Goal: Task Accomplishment & Management: Manage account settings

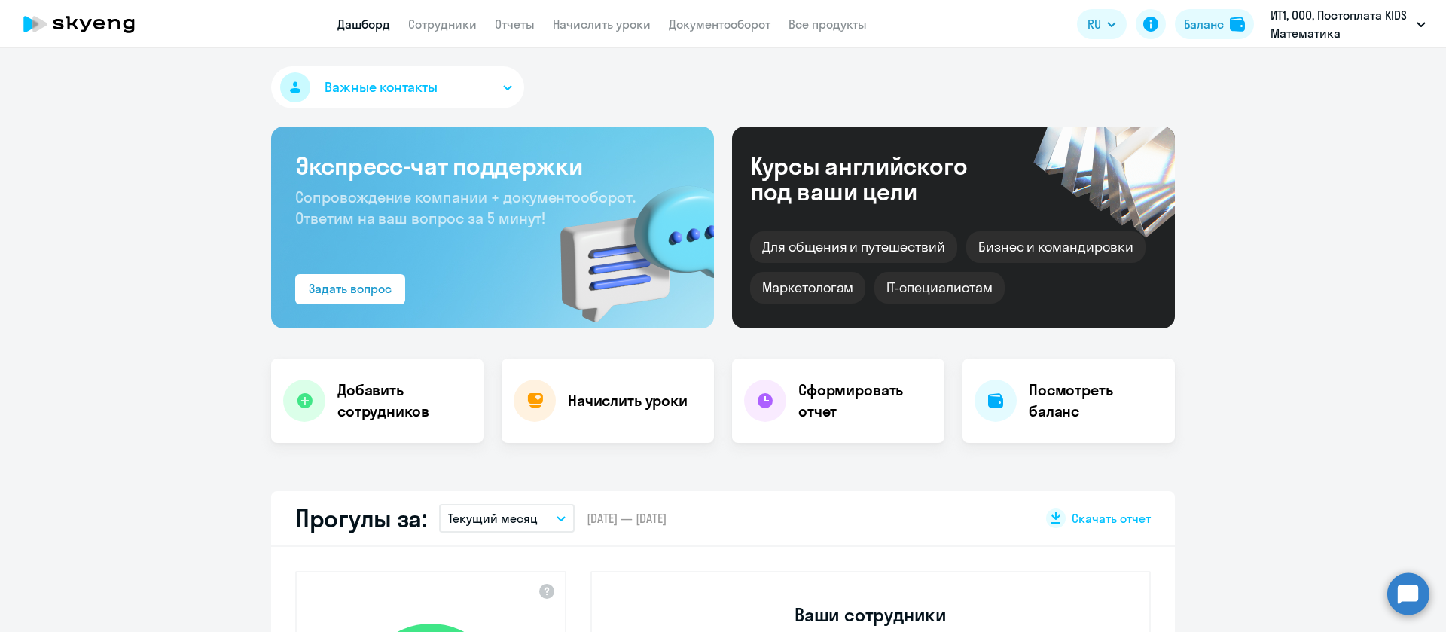
click at [477, 28] on nav "Дашборд Сотрудники Отчеты Начислить уроки Документооборот Все продукты" at bounding box center [601, 24] width 529 height 19
click at [468, 30] on link "Сотрудники" at bounding box center [442, 24] width 69 height 15
select select "30"
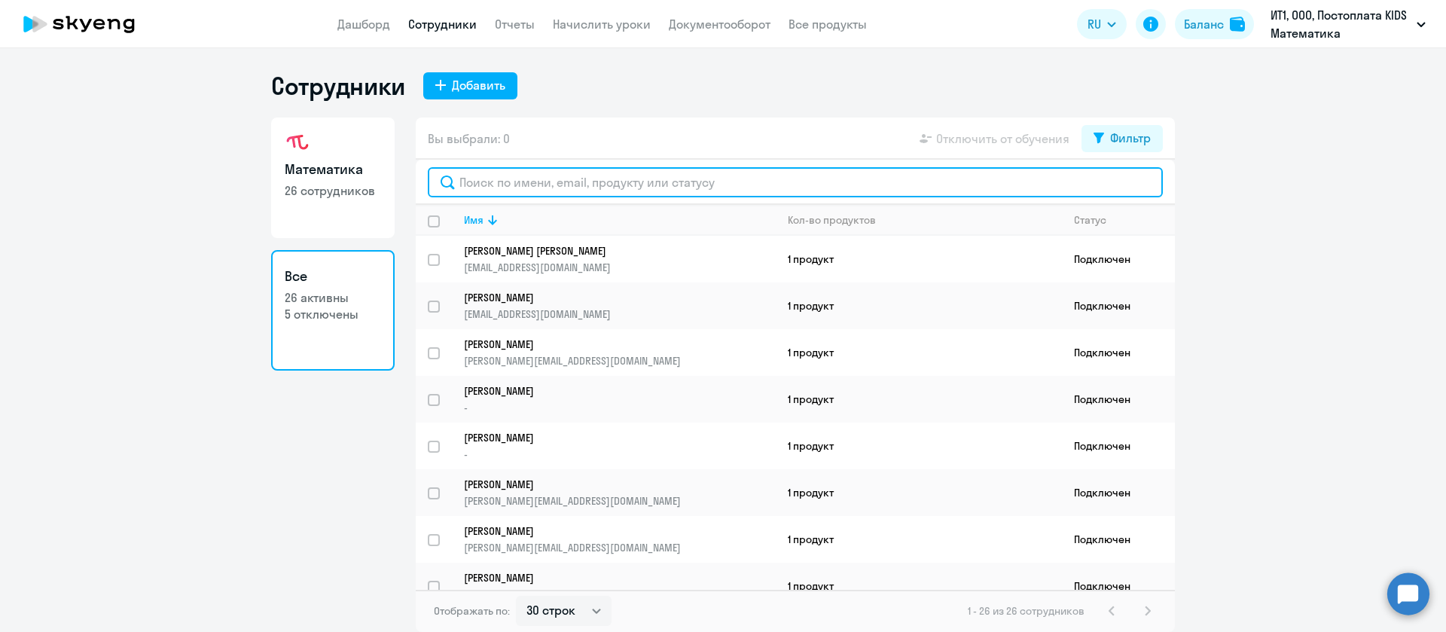
click at [504, 182] on input "text" at bounding box center [795, 182] width 735 height 30
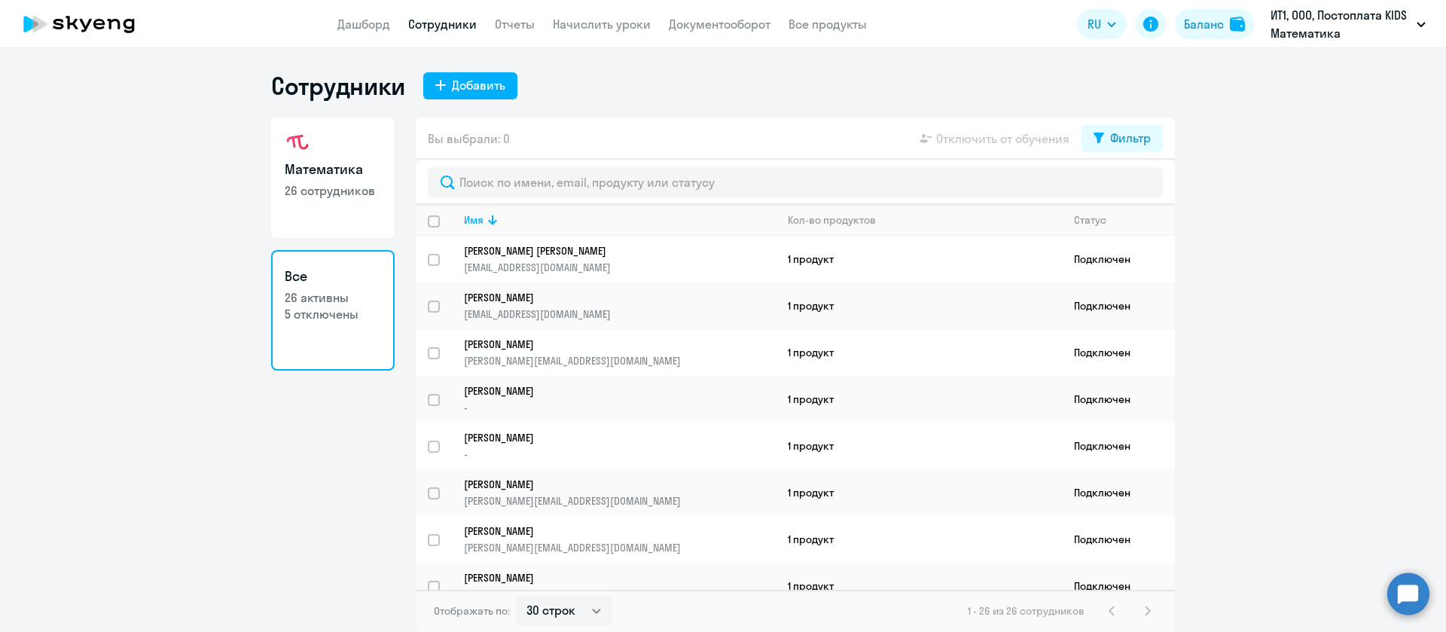
click at [346, 208] on link "Математика 26 сотрудников" at bounding box center [333, 177] width 124 height 120
select select "30"
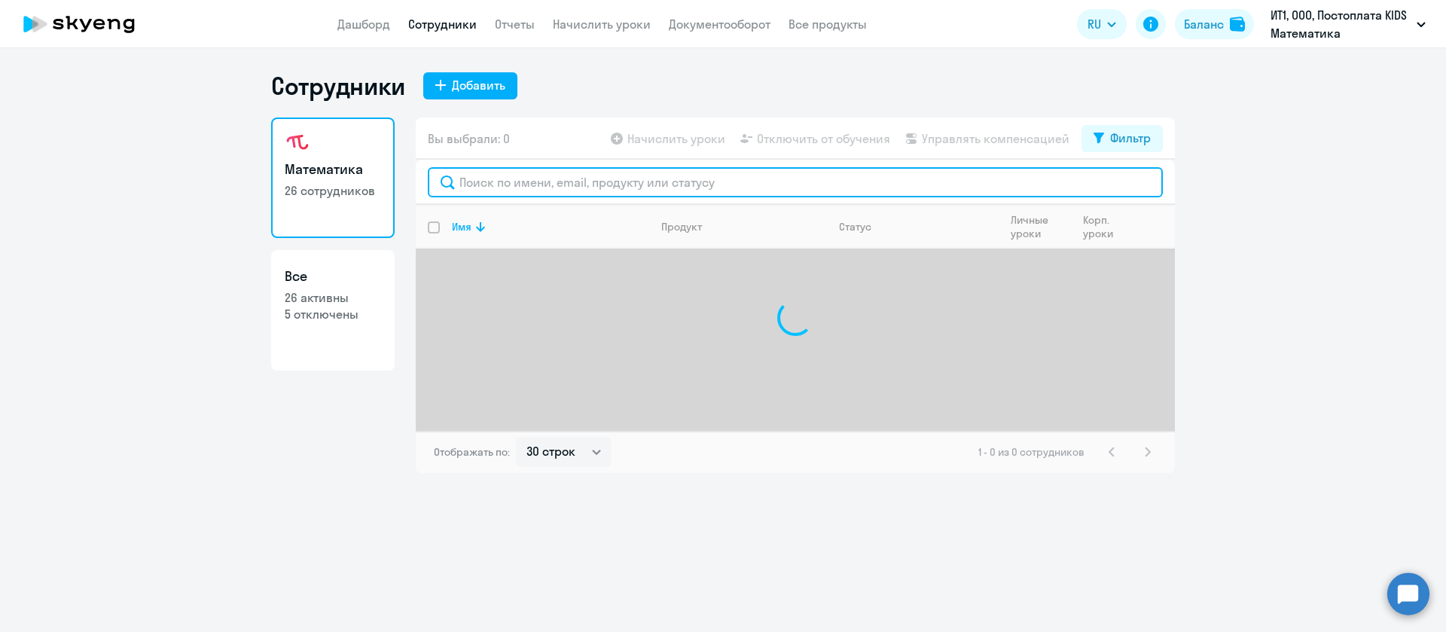
click at [512, 175] on input "text" at bounding box center [795, 182] width 735 height 30
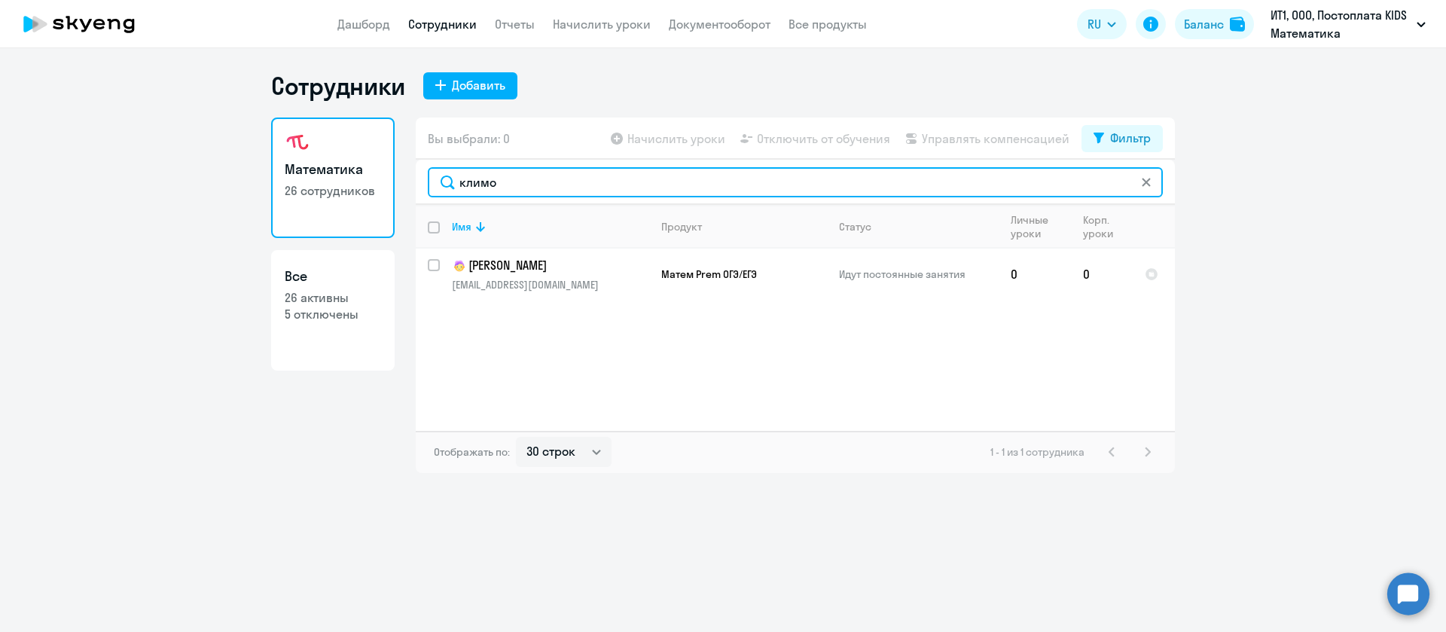
type input "климо"
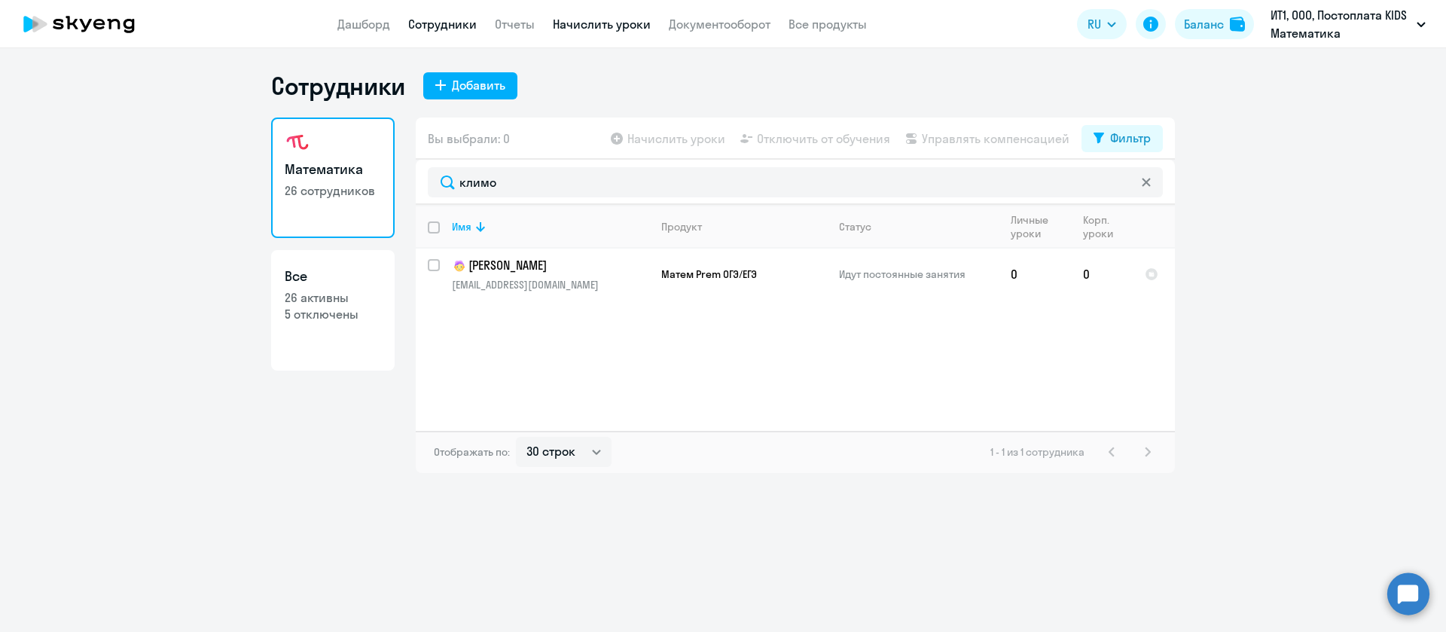
click at [646, 25] on link "Начислить уроки" at bounding box center [602, 24] width 98 height 15
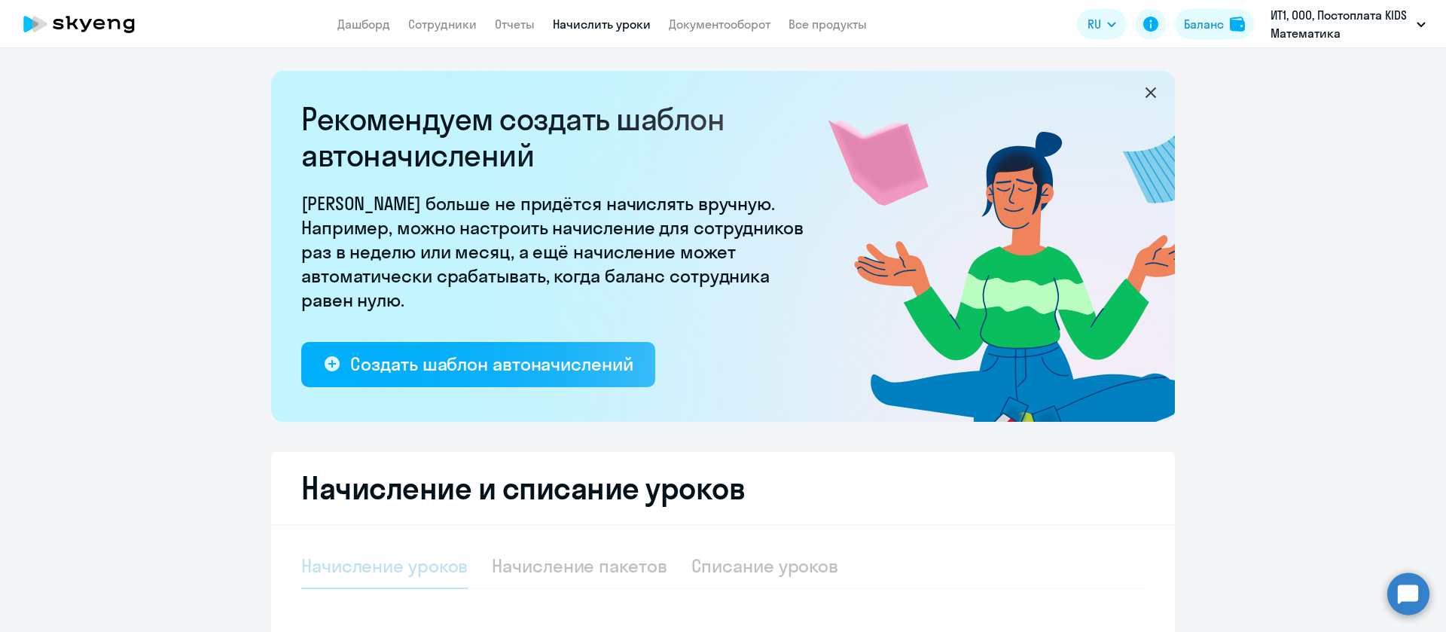
scroll to position [226, 0]
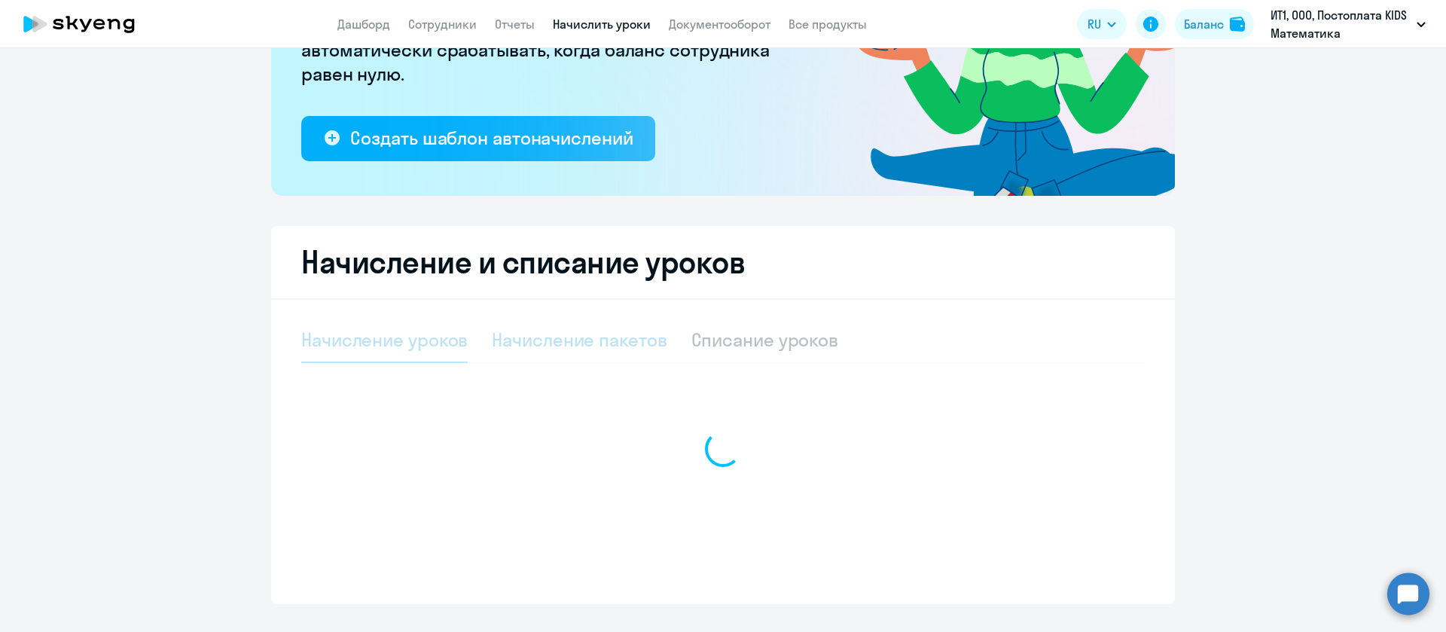
select select "10"
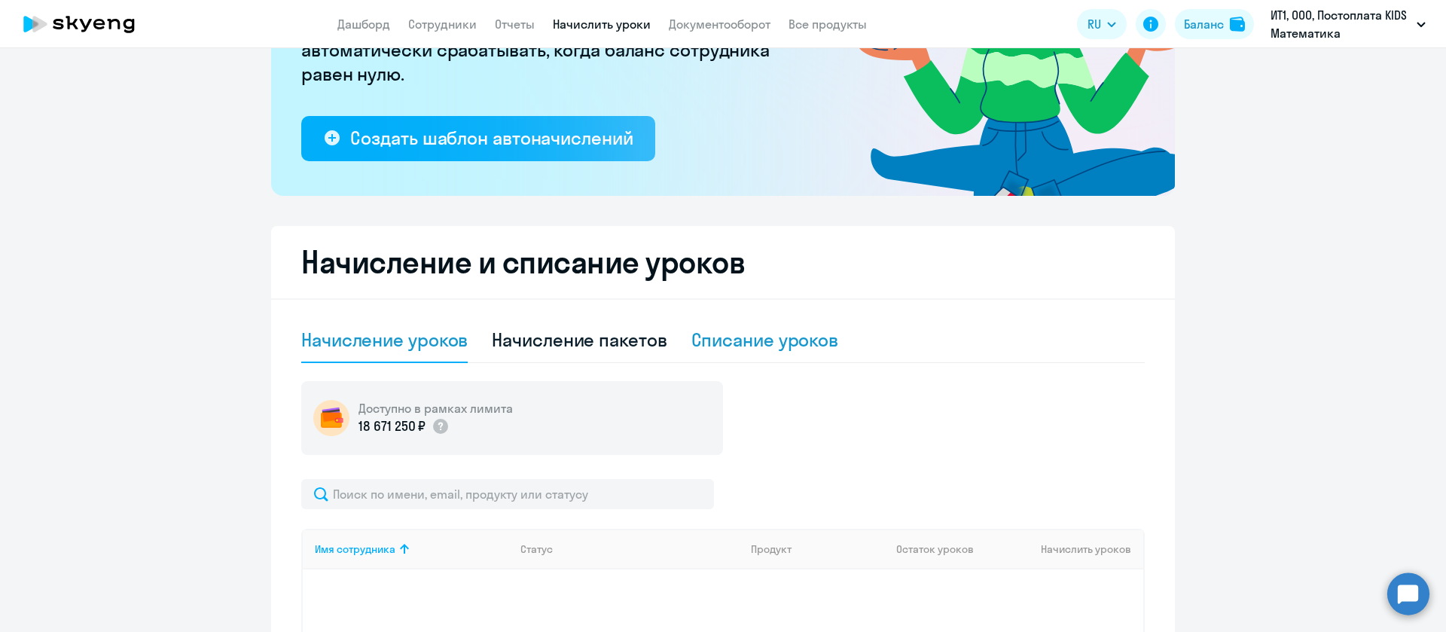
click at [800, 320] on div "Списание уроков" at bounding box center [765, 340] width 148 height 45
select select "10"
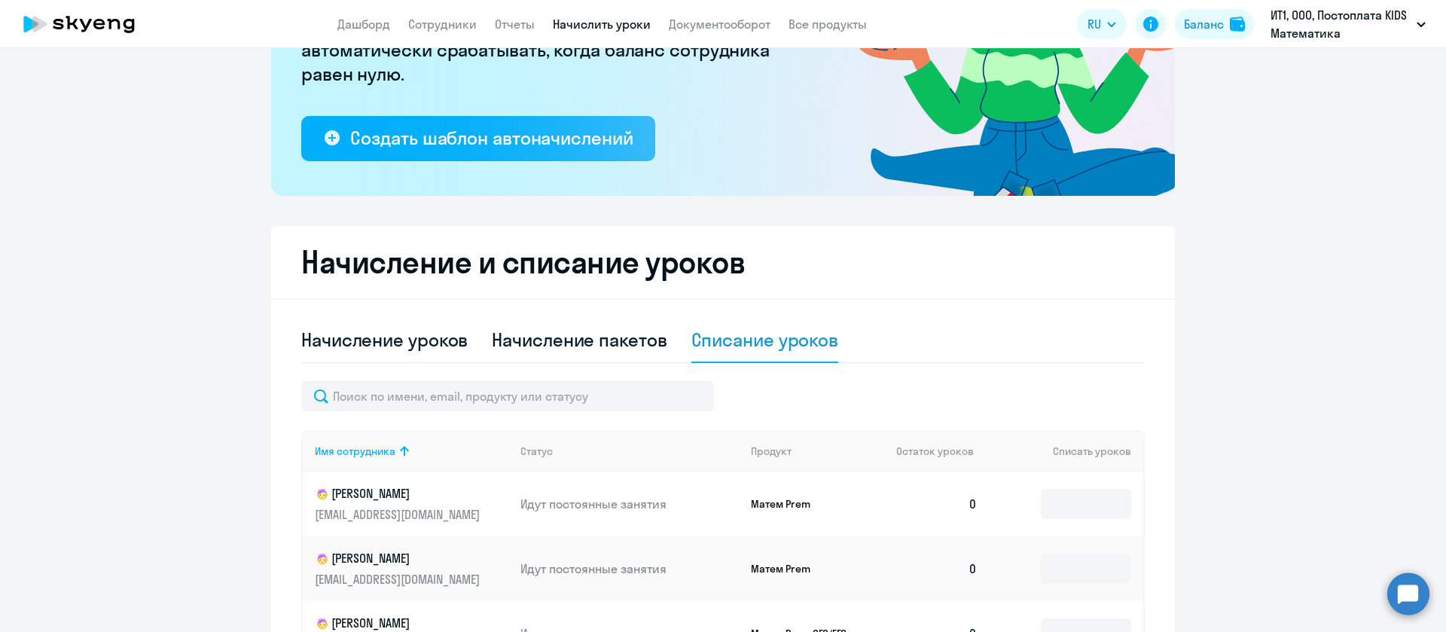
scroll to position [339, 0]
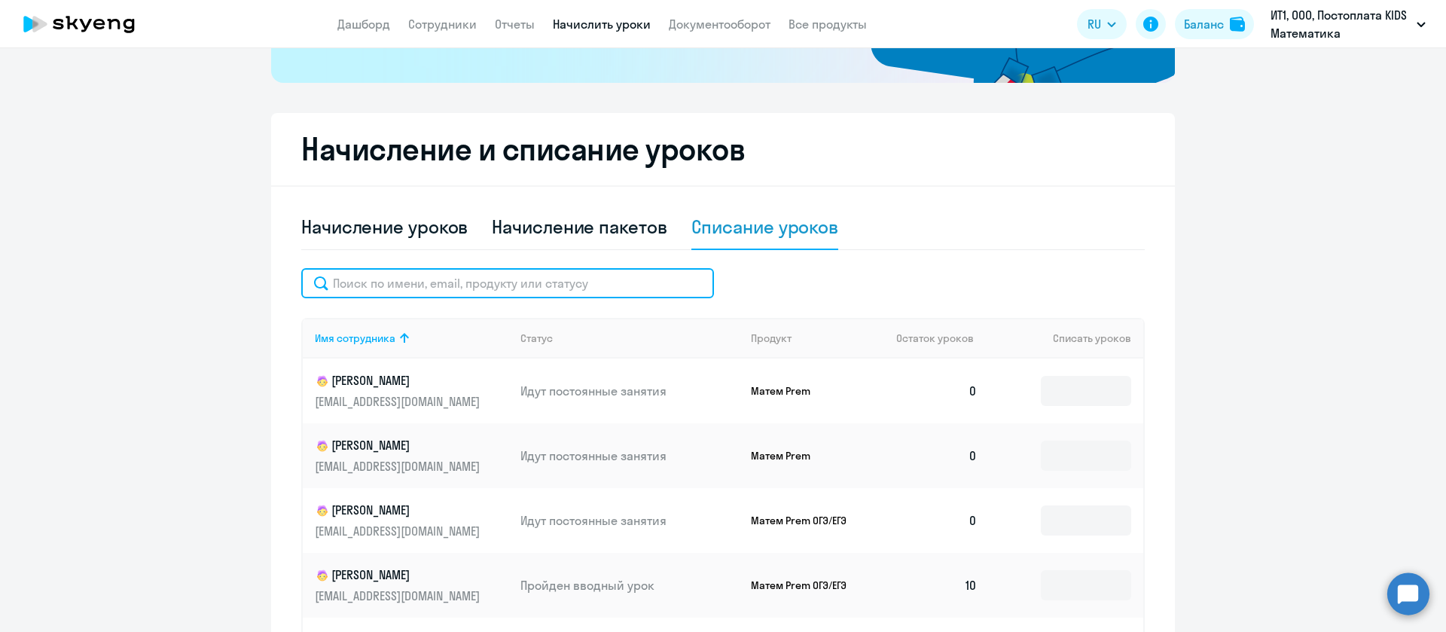
click at [494, 291] on input "text" at bounding box center [507, 283] width 413 height 30
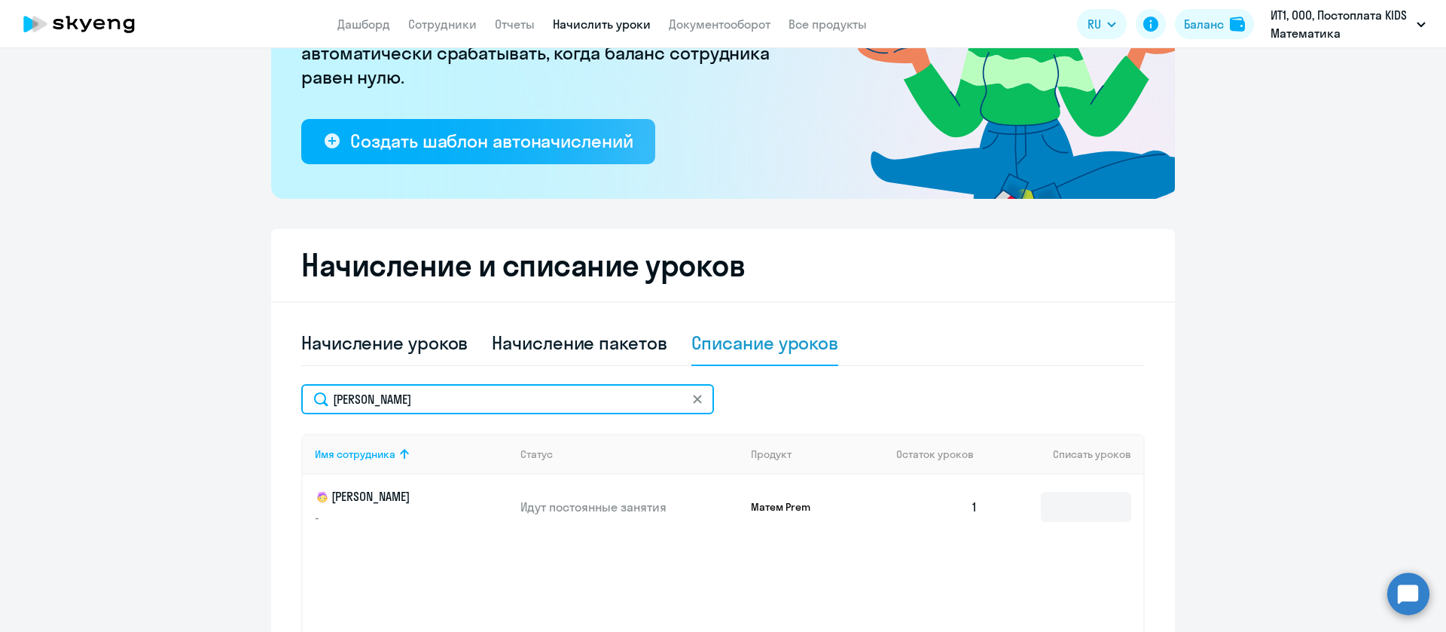
scroll to position [0, 0]
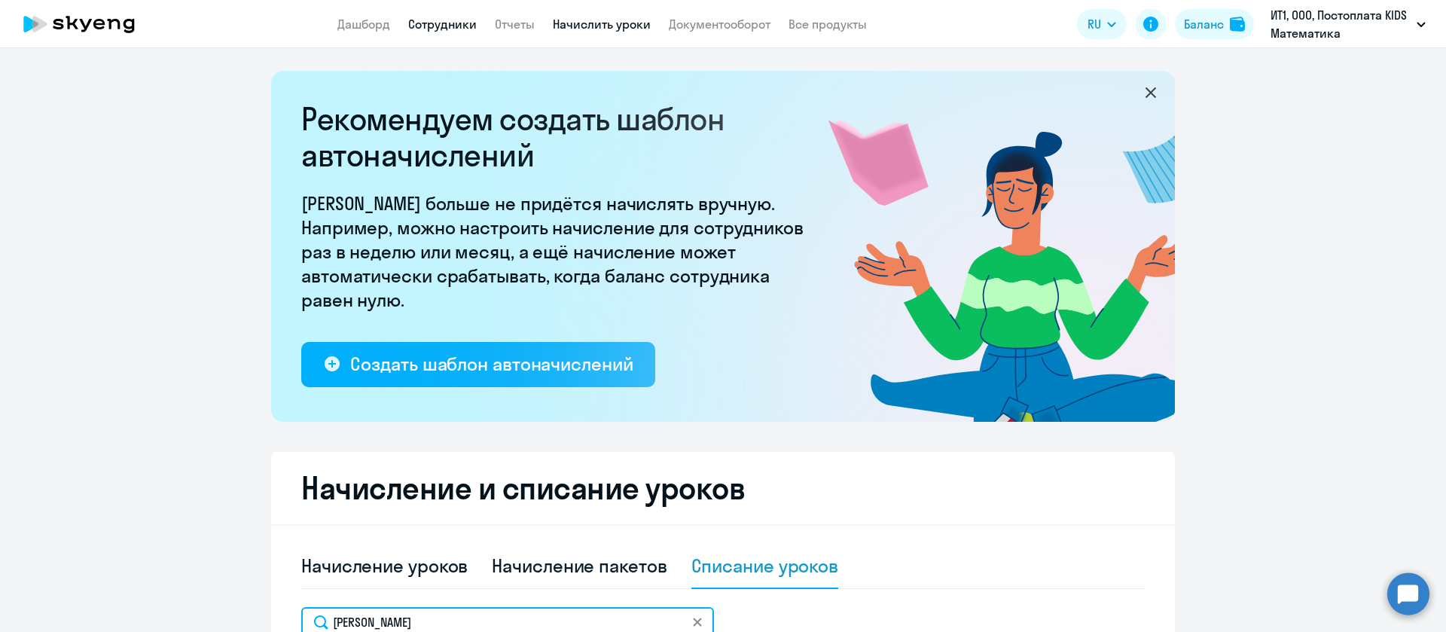
type input "[PERSON_NAME]"
click at [436, 20] on link "Сотрудники" at bounding box center [442, 24] width 69 height 15
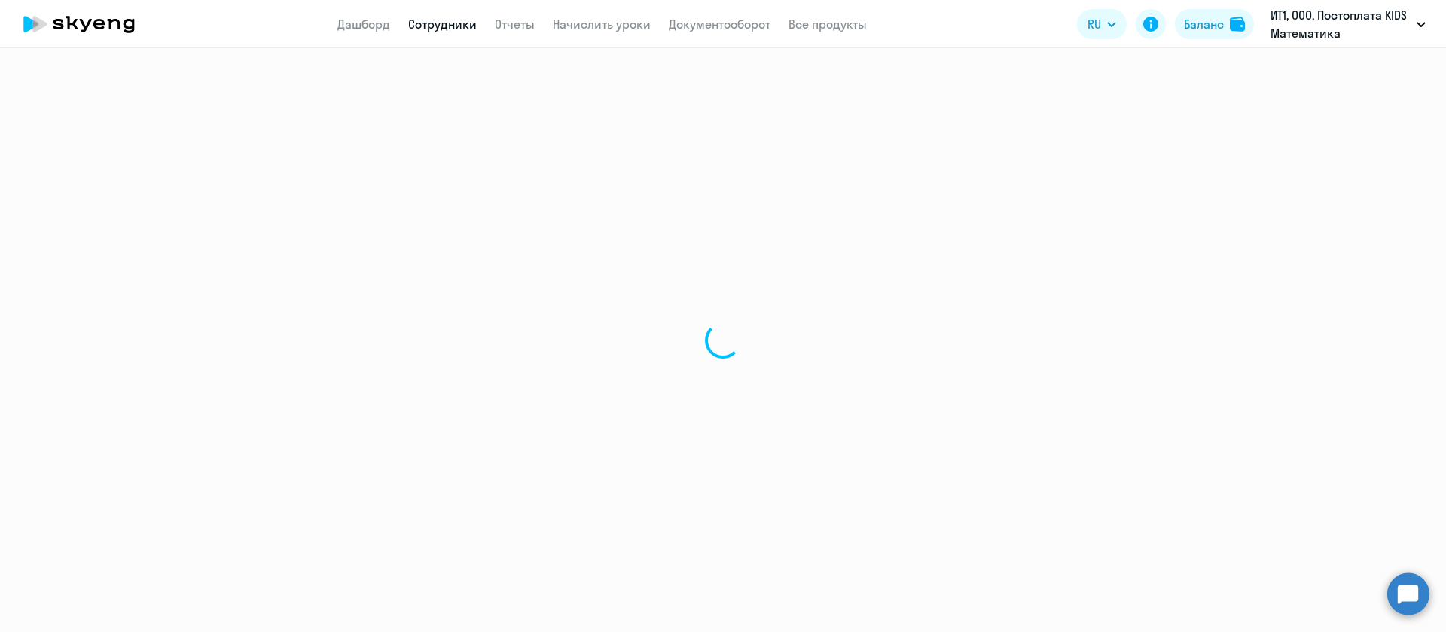
select select "30"
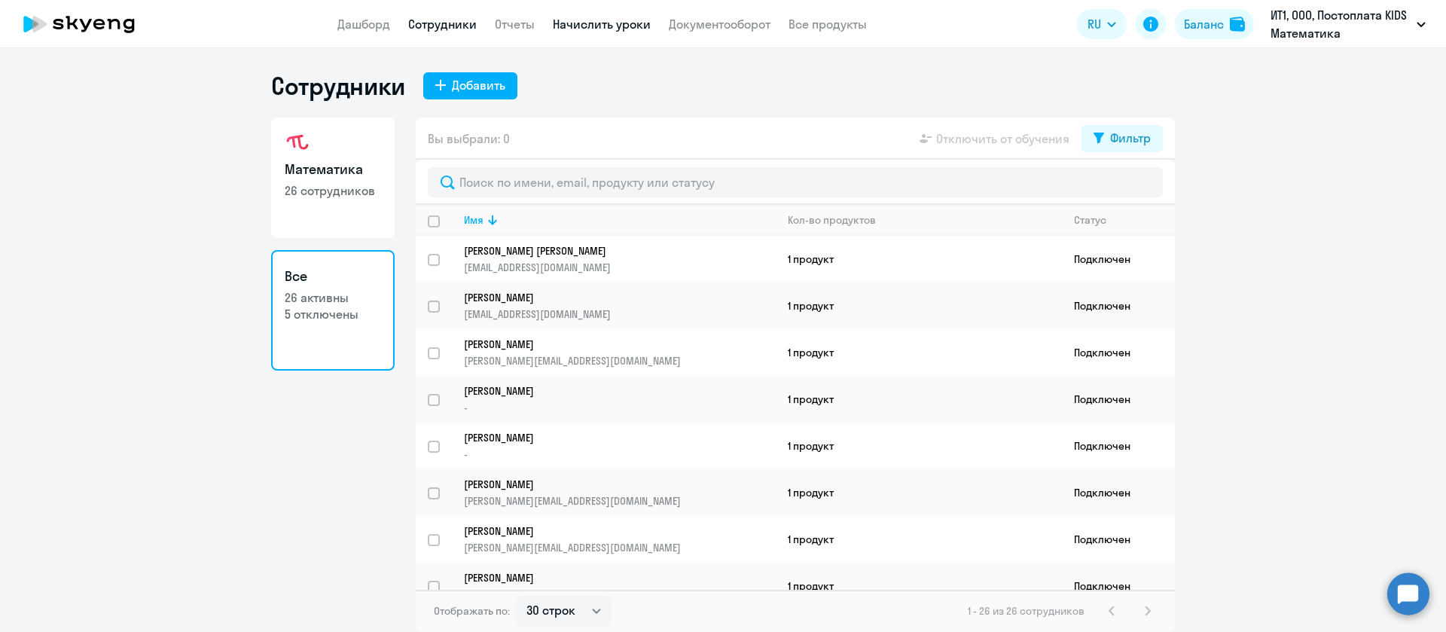
drag, startPoint x: 623, startPoint y: 33, endPoint x: 629, endPoint y: 28, distance: 8.0
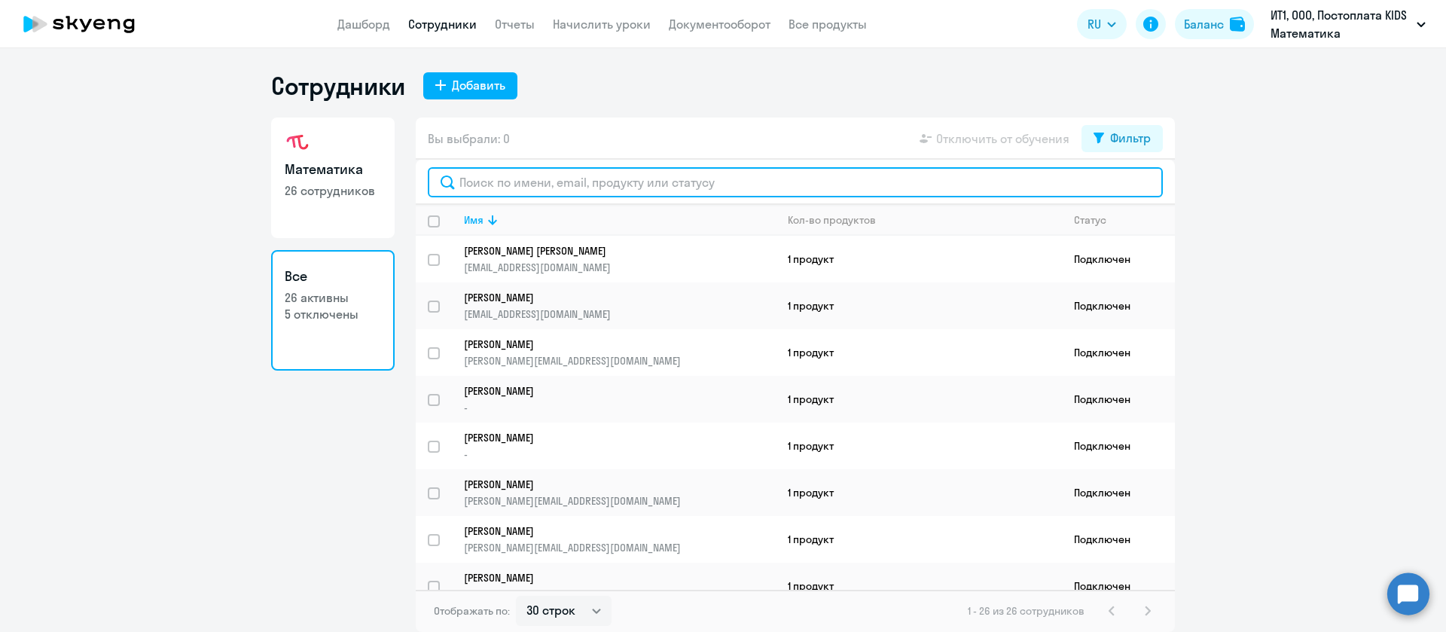
click at [568, 185] on input "text" at bounding box center [795, 182] width 735 height 30
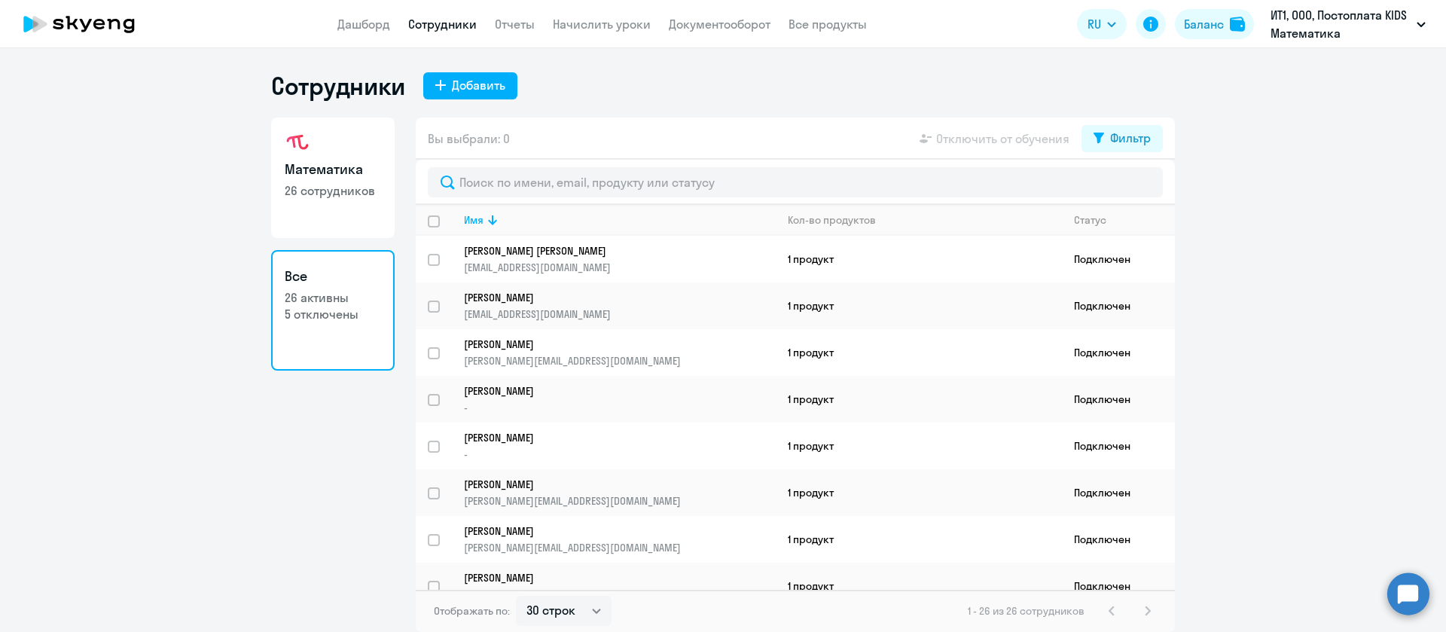
click at [349, 196] on p "26 сотрудников" at bounding box center [333, 190] width 96 height 17
select select "30"
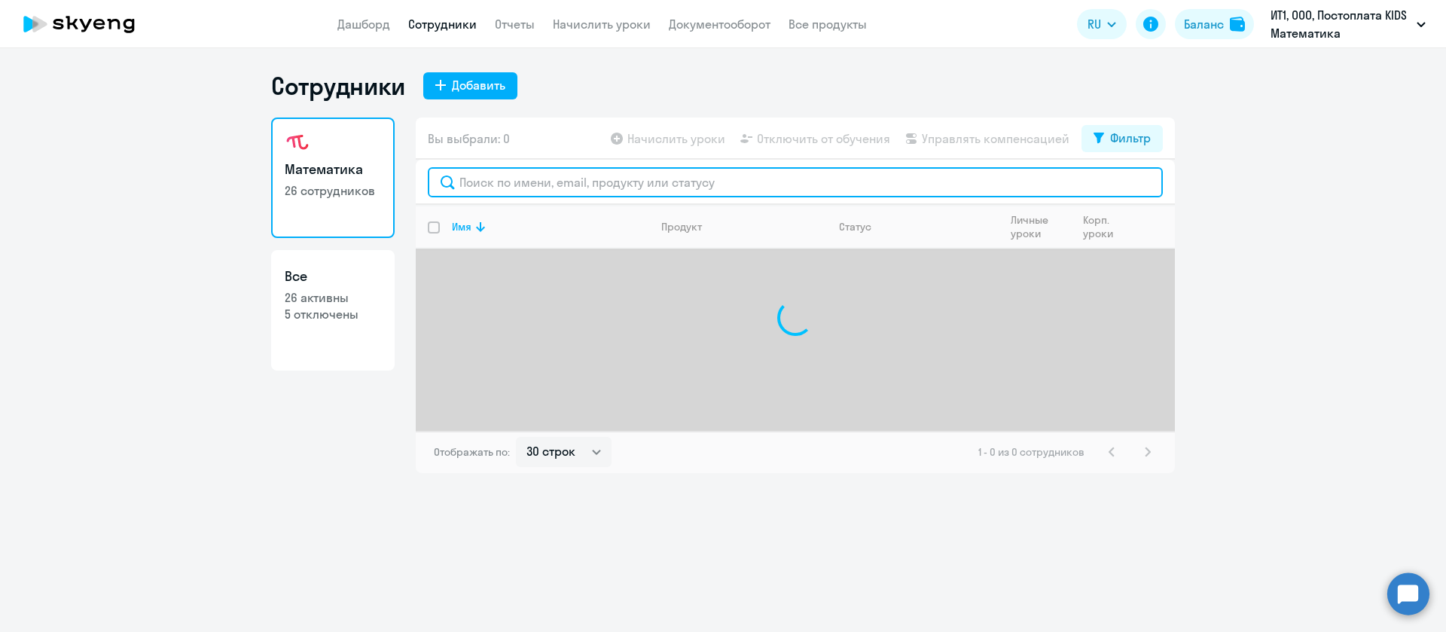
click at [550, 185] on input "text" at bounding box center [795, 182] width 735 height 30
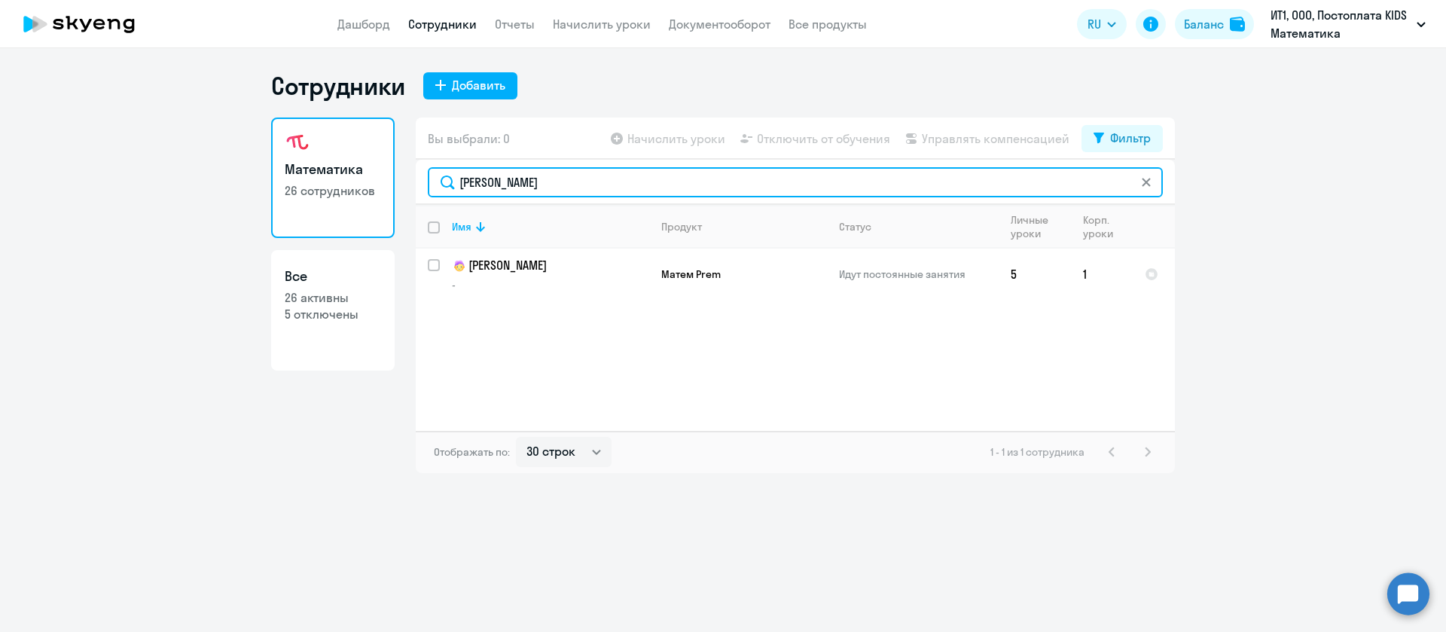
click at [590, 184] on input "[PERSON_NAME]" at bounding box center [795, 182] width 735 height 30
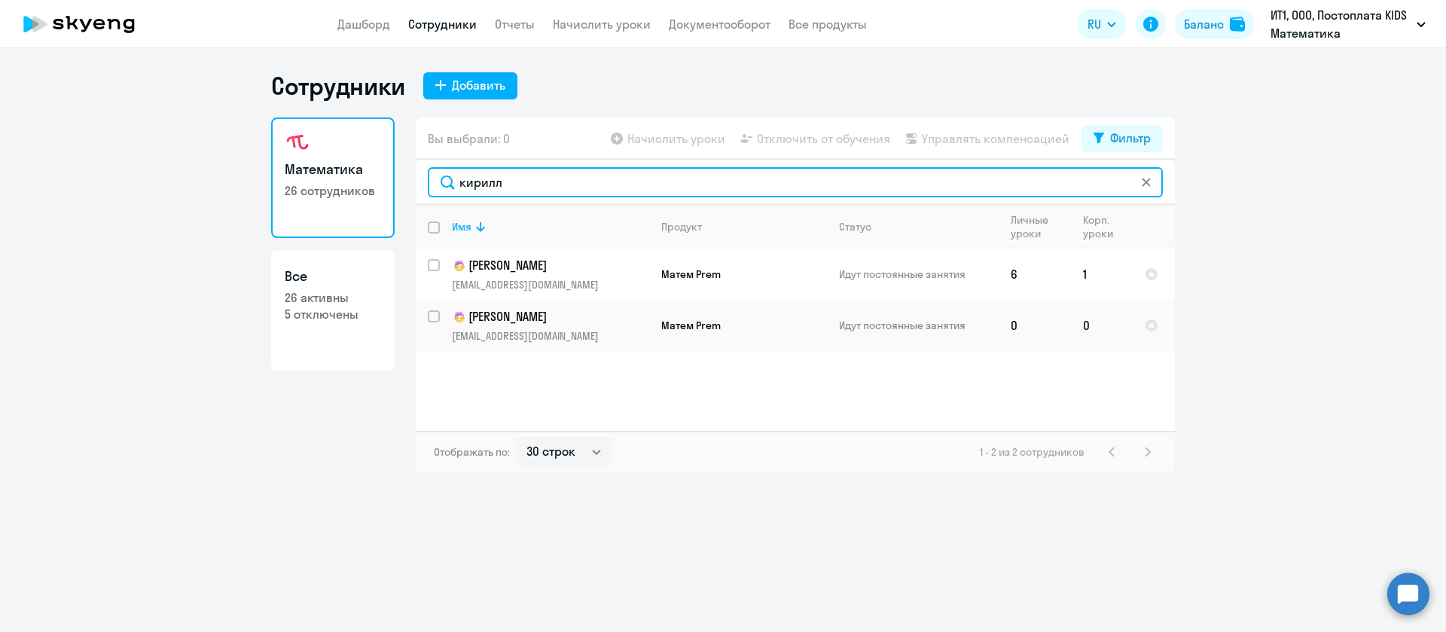
click at [545, 175] on input "кирилл" at bounding box center [795, 182] width 735 height 30
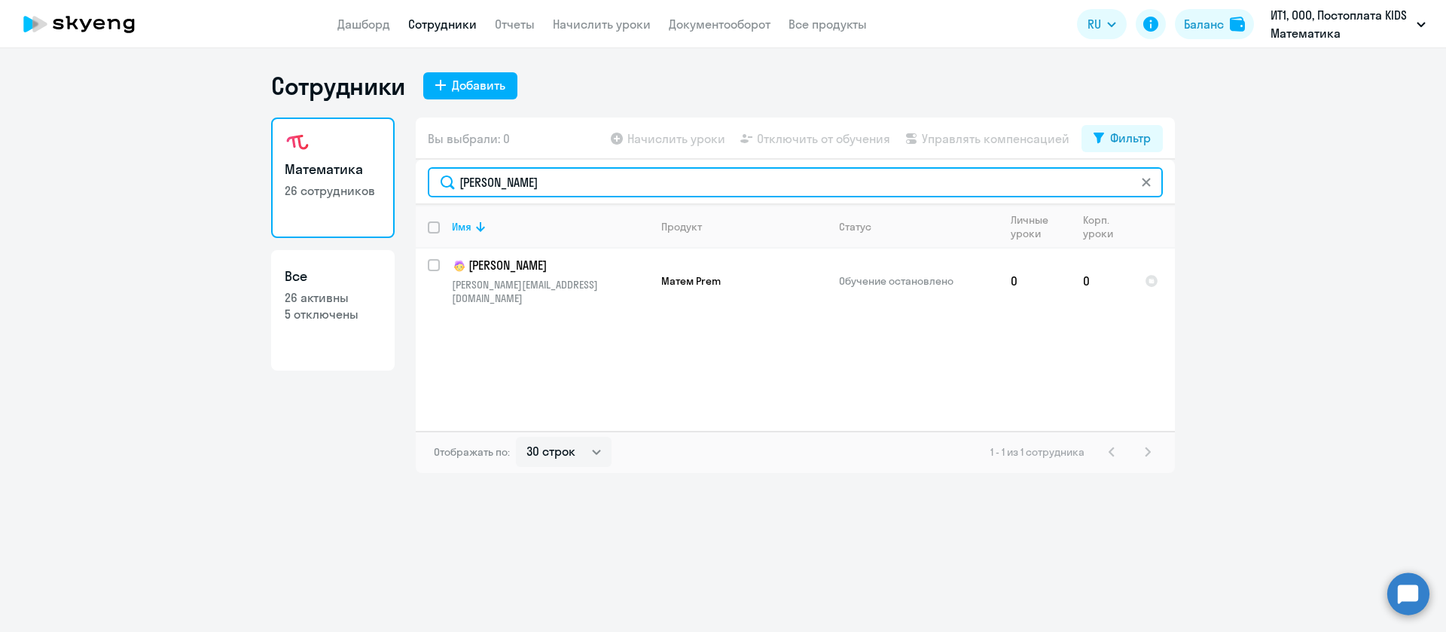
click at [566, 180] on input "[PERSON_NAME]" at bounding box center [795, 182] width 735 height 30
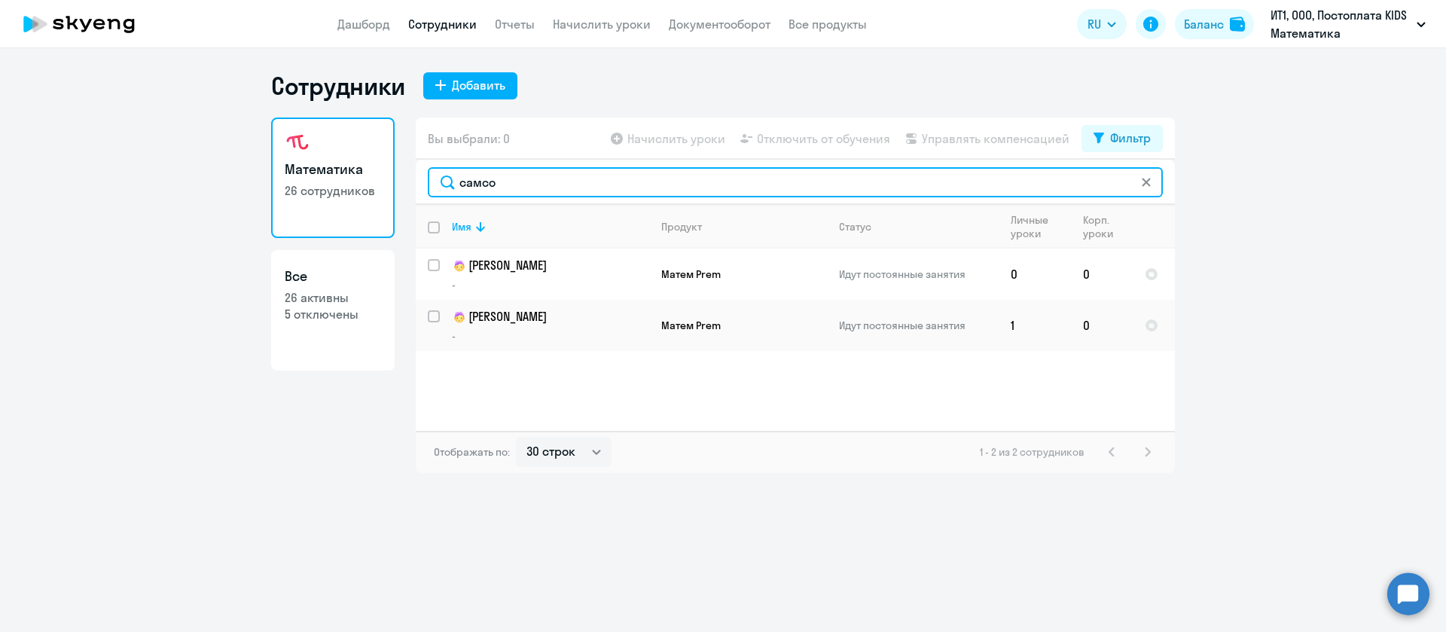
click at [617, 183] on input "самсо" at bounding box center [795, 182] width 735 height 30
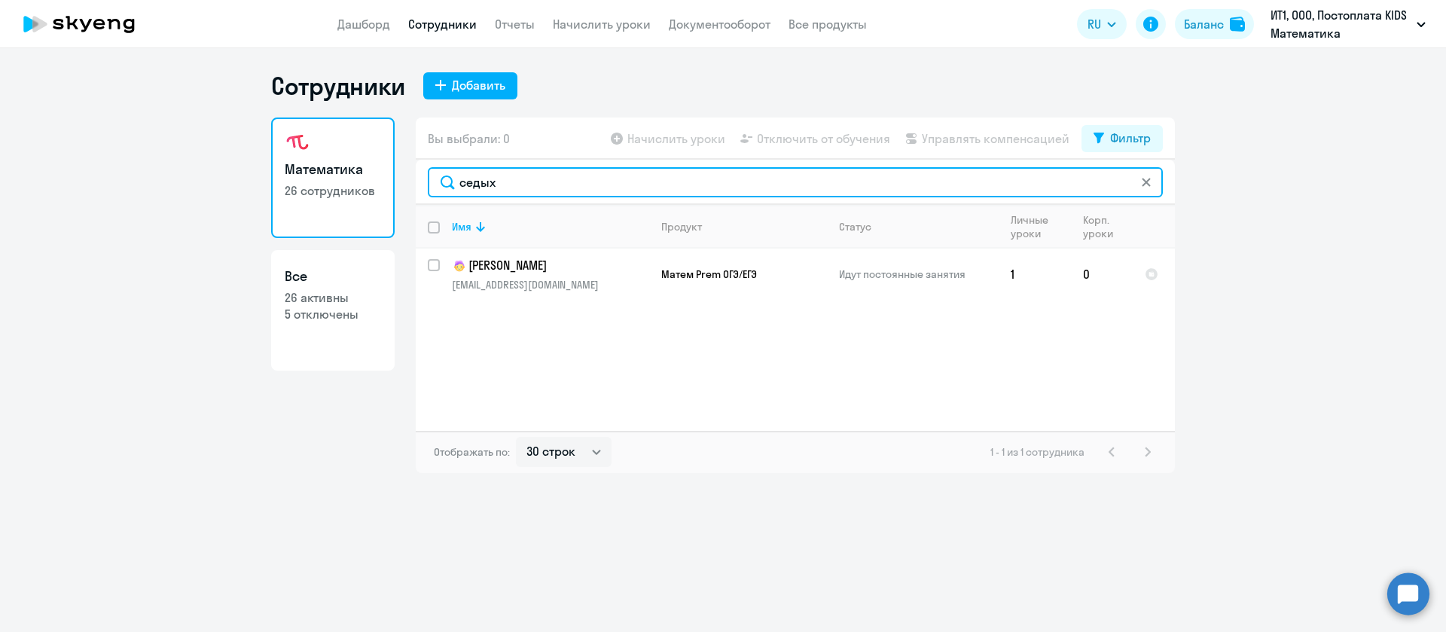
click at [565, 182] on input "седых" at bounding box center [795, 182] width 735 height 30
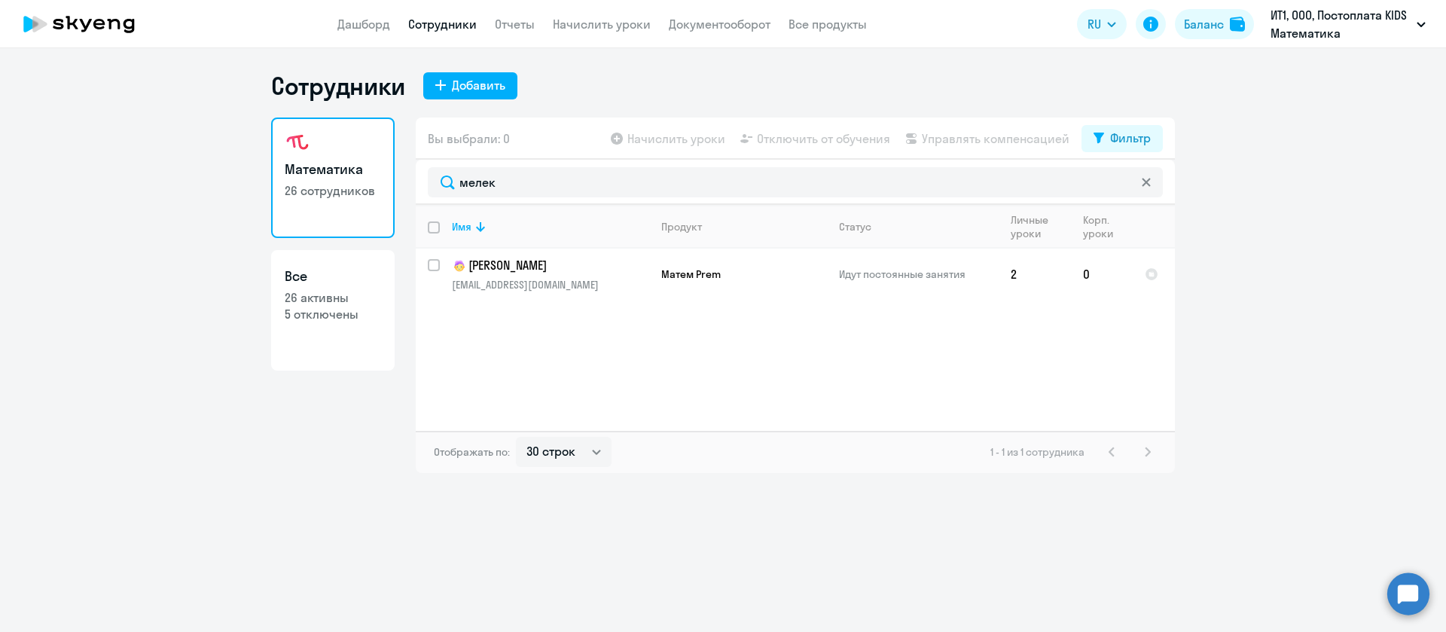
click at [518, 164] on div "мелек" at bounding box center [795, 182] width 759 height 45
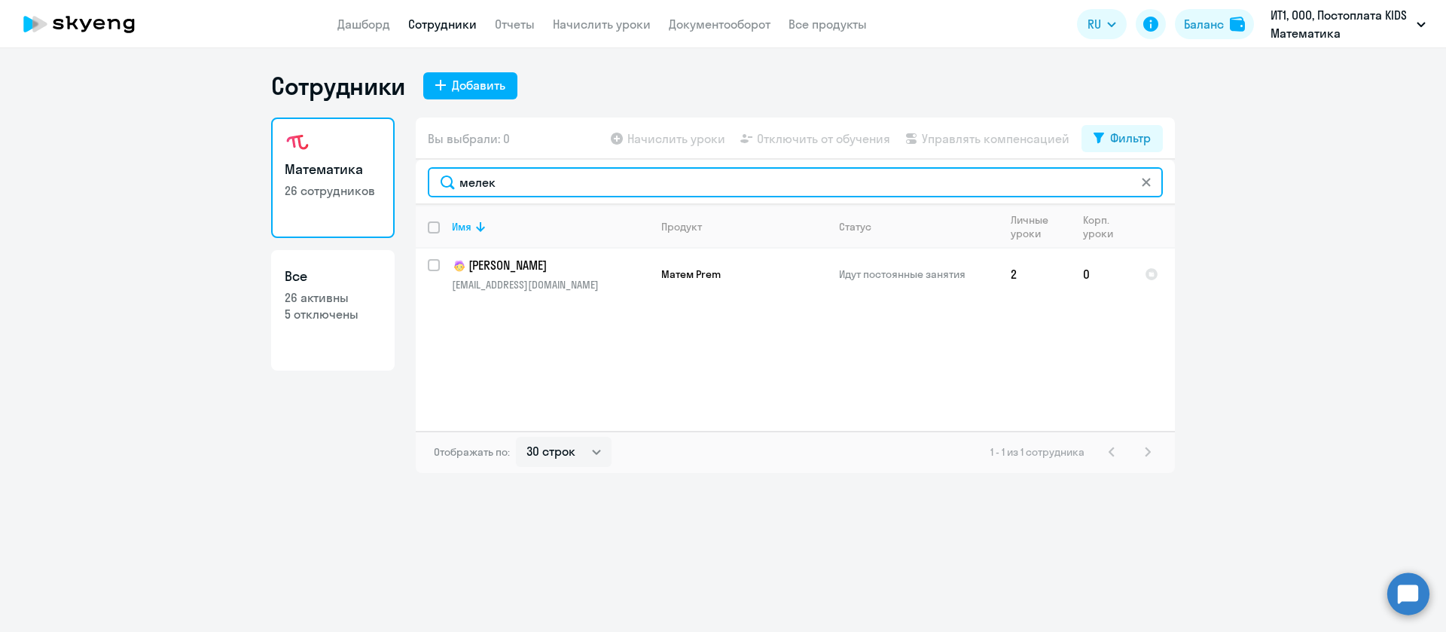
click at [516, 182] on input "мелек" at bounding box center [795, 182] width 735 height 30
click at [1039, 184] on input "караб" at bounding box center [795, 182] width 735 height 30
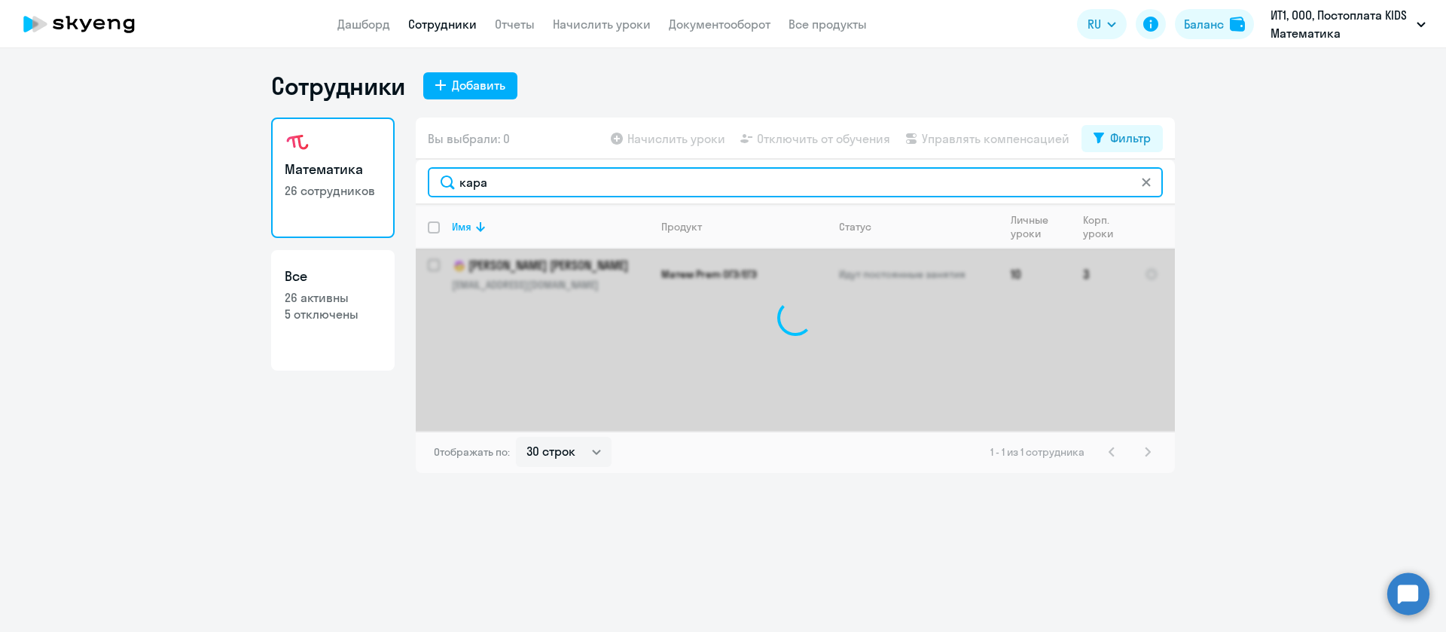
type input "караб"
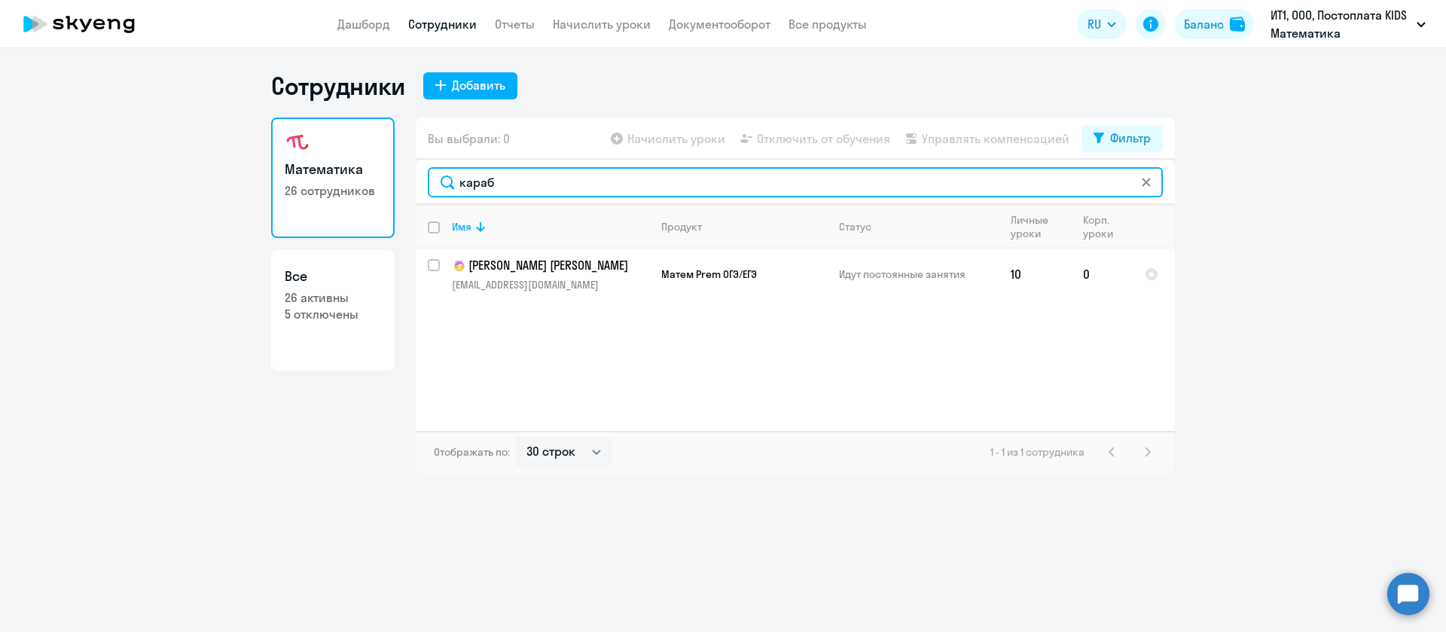
click at [1155, 186] on input "караб" at bounding box center [795, 182] width 735 height 30
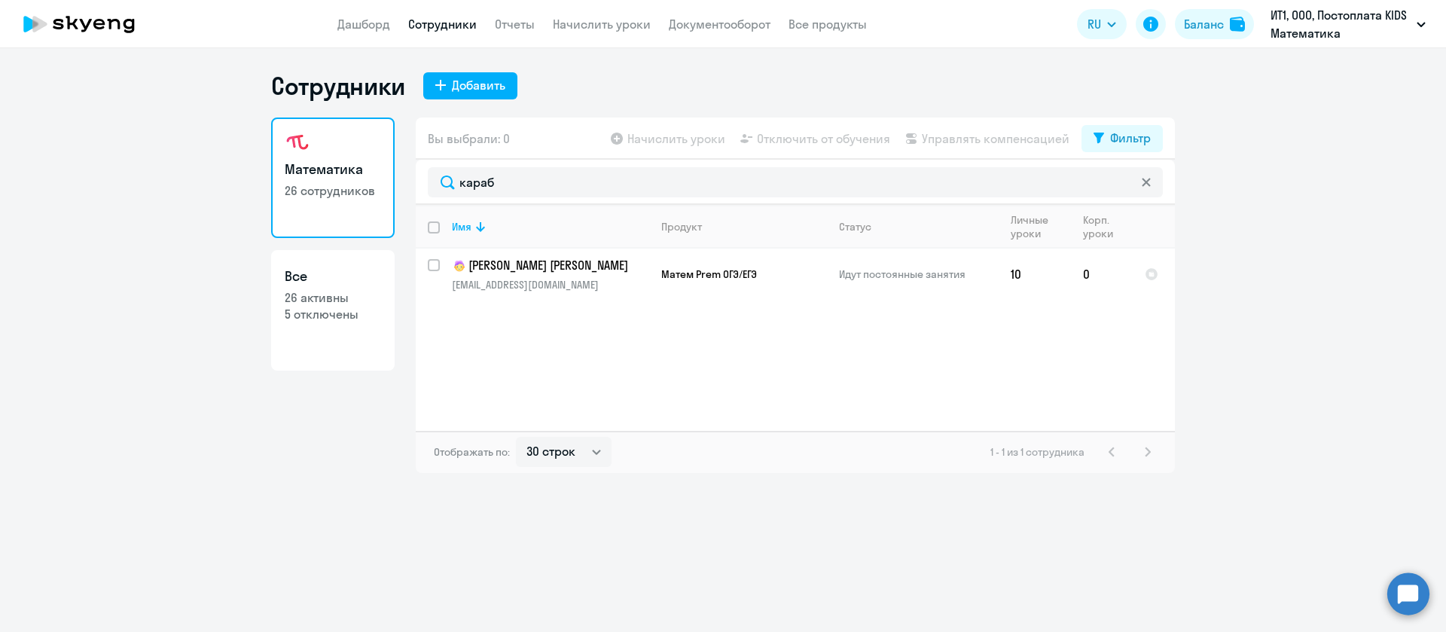
click at [1143, 187] on svg-icon at bounding box center [1146, 182] width 12 height 12
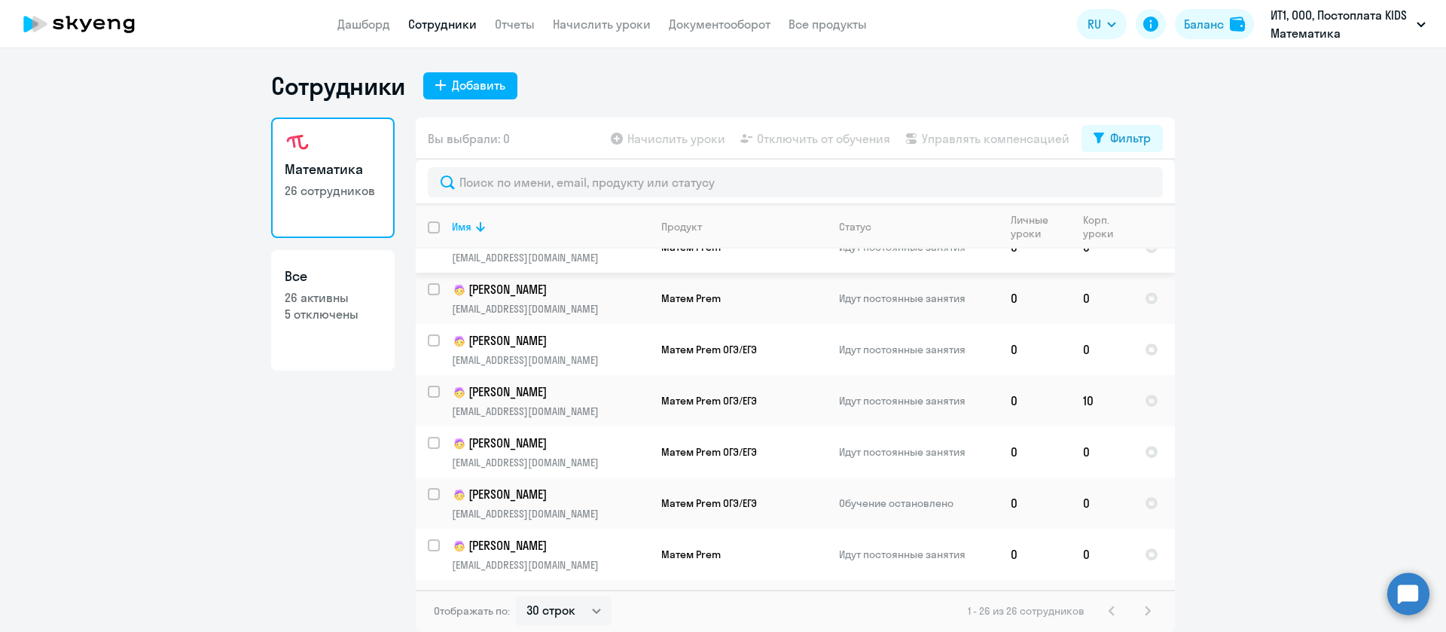
scroll to position [990, 0]
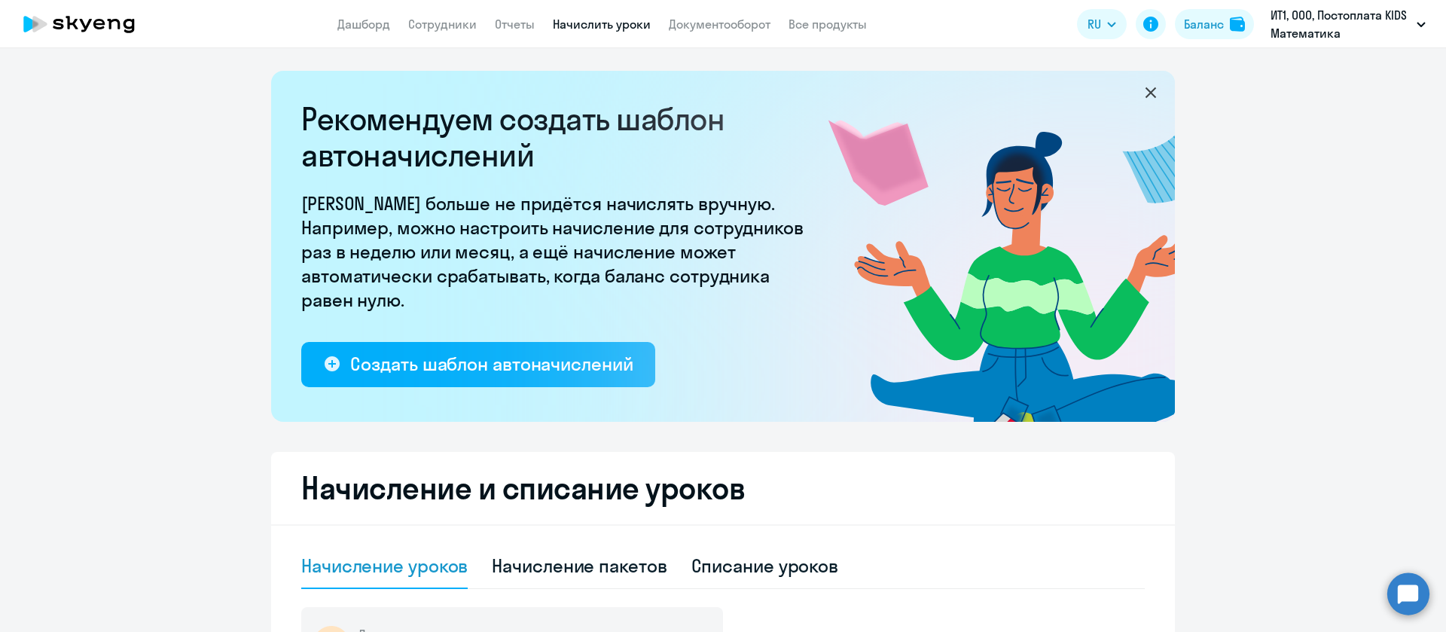
select select "10"
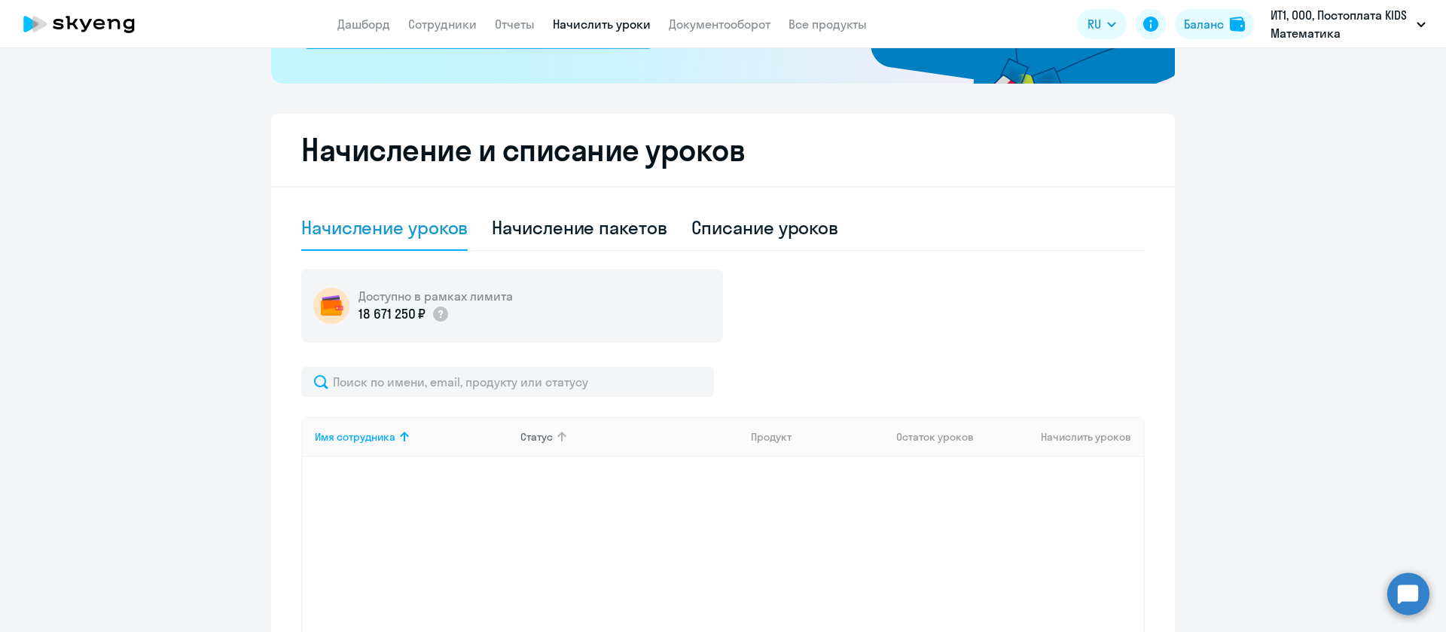
scroll to position [339, 0]
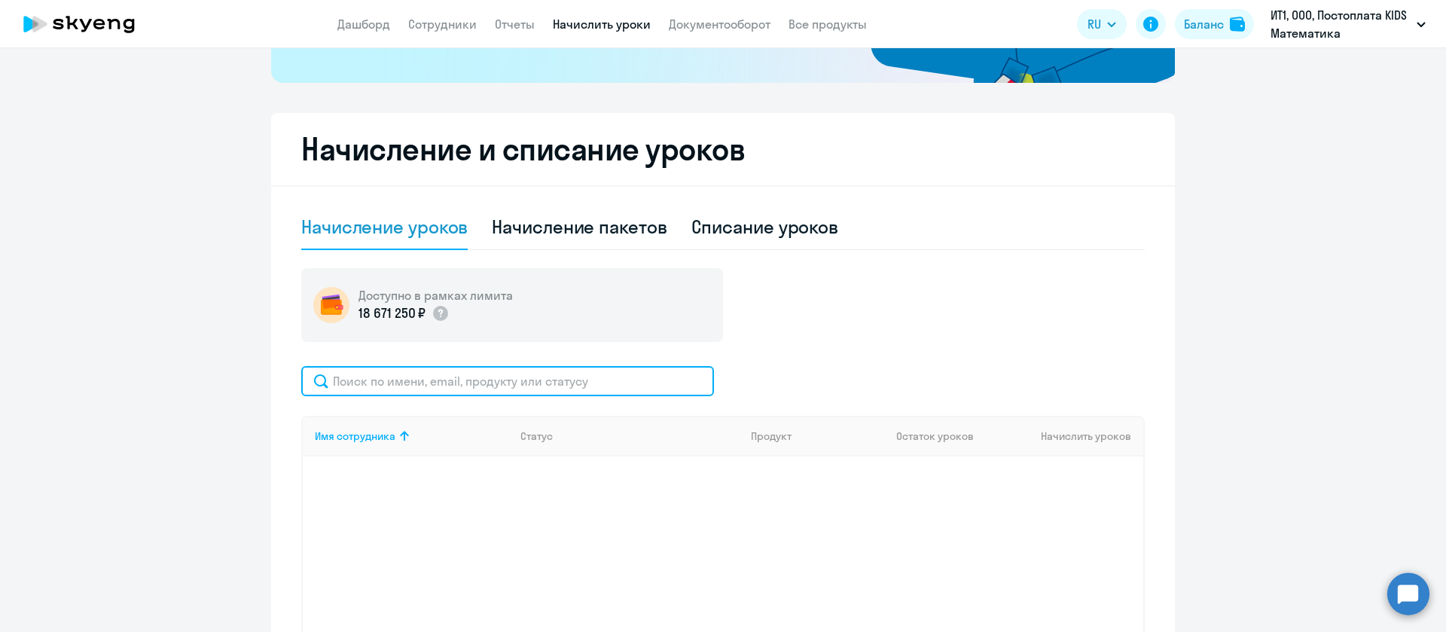
click at [494, 392] on input "text" at bounding box center [507, 381] width 413 height 30
type input "пуга"
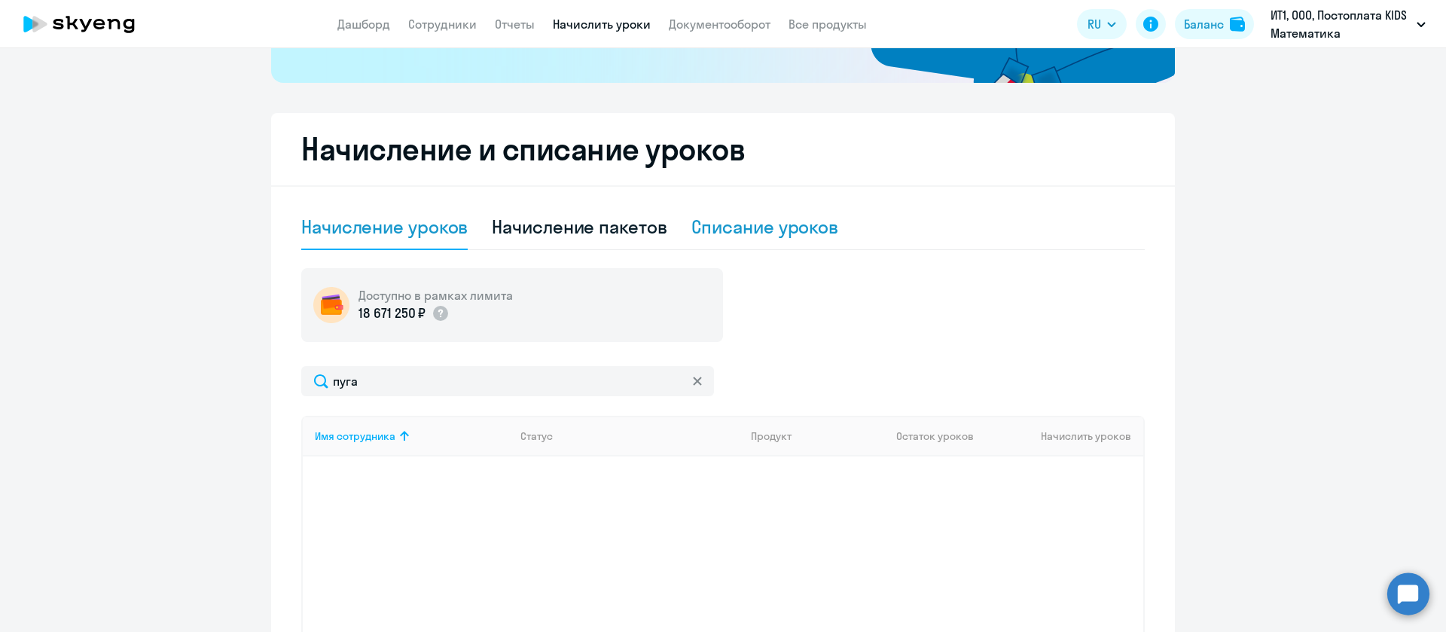
click at [797, 229] on div "Списание уроков" at bounding box center [765, 227] width 148 height 24
select select "10"
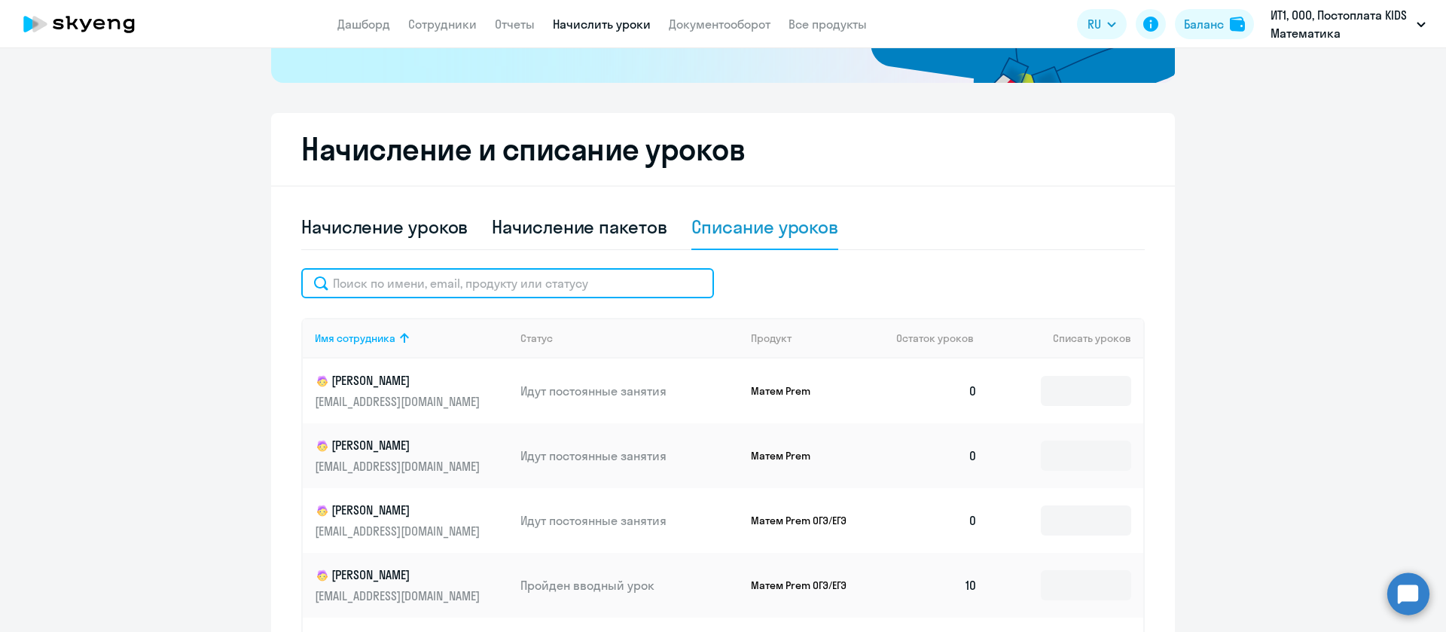
click at [508, 290] on input "text" at bounding box center [507, 283] width 413 height 30
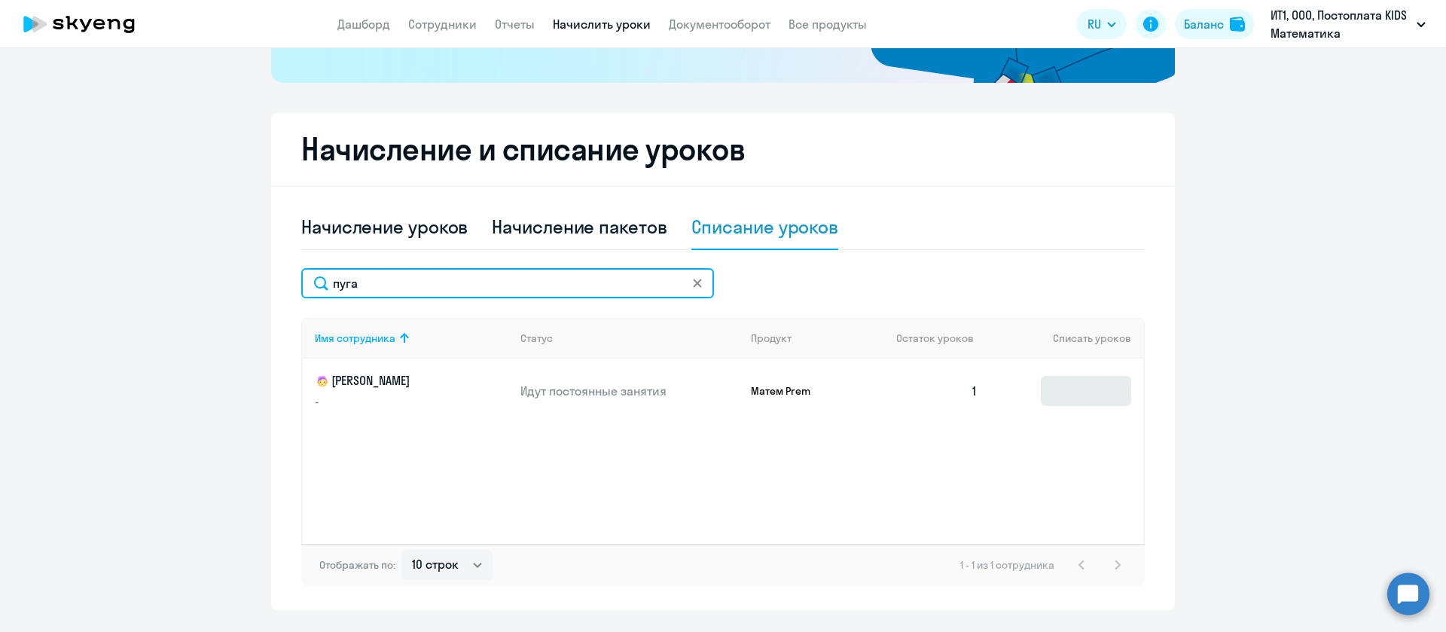
type input "пуга"
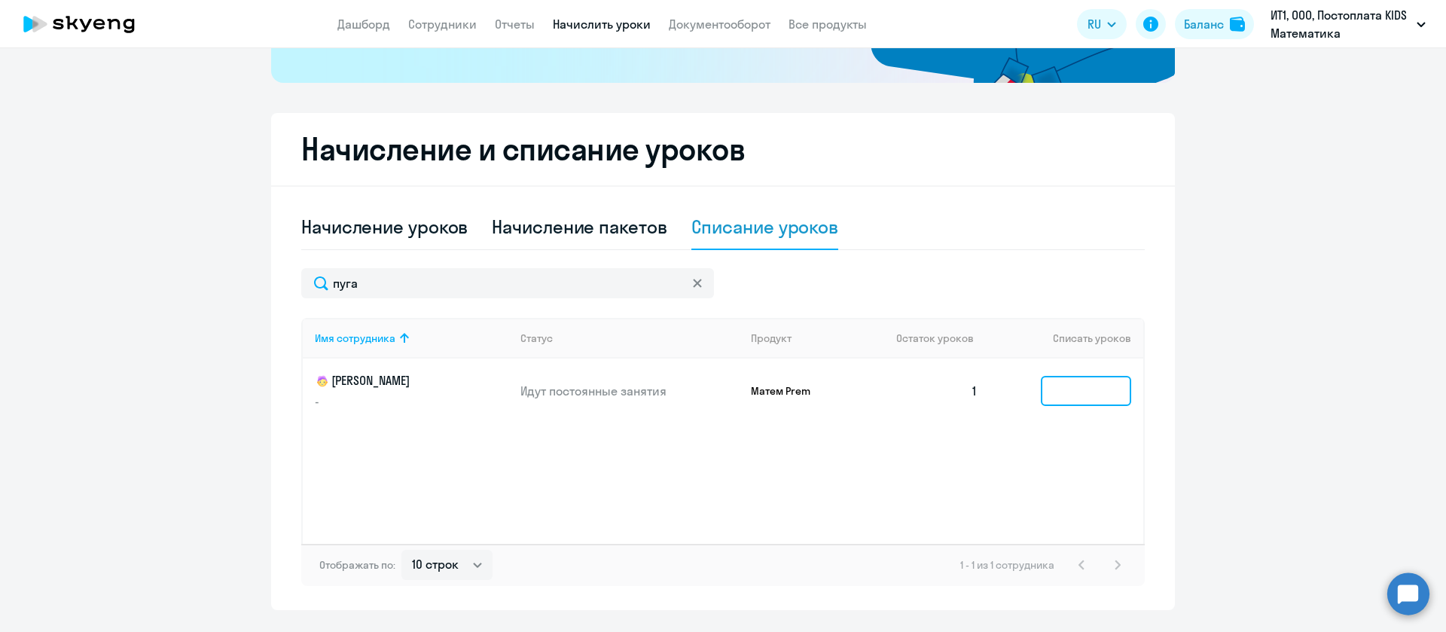
click at [1091, 382] on input at bounding box center [1086, 391] width 90 height 30
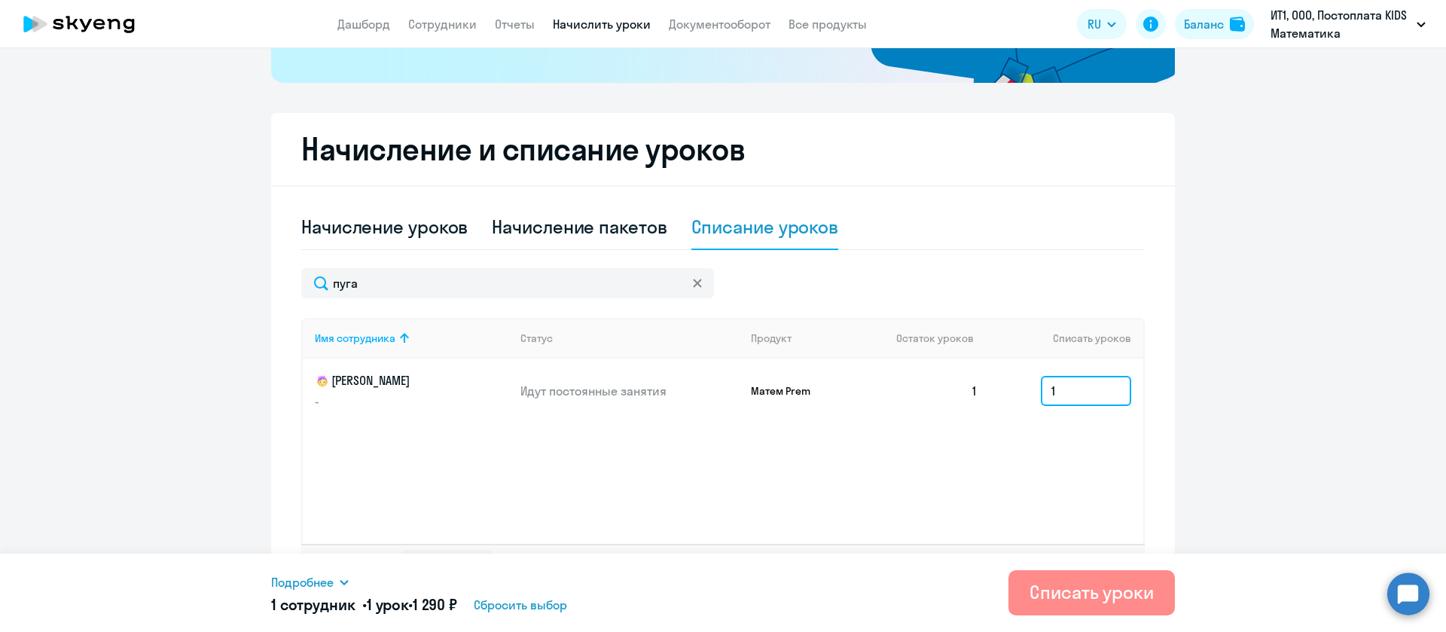
type input "1"
click at [1073, 596] on div "Списать уроки" at bounding box center [1091, 592] width 124 height 24
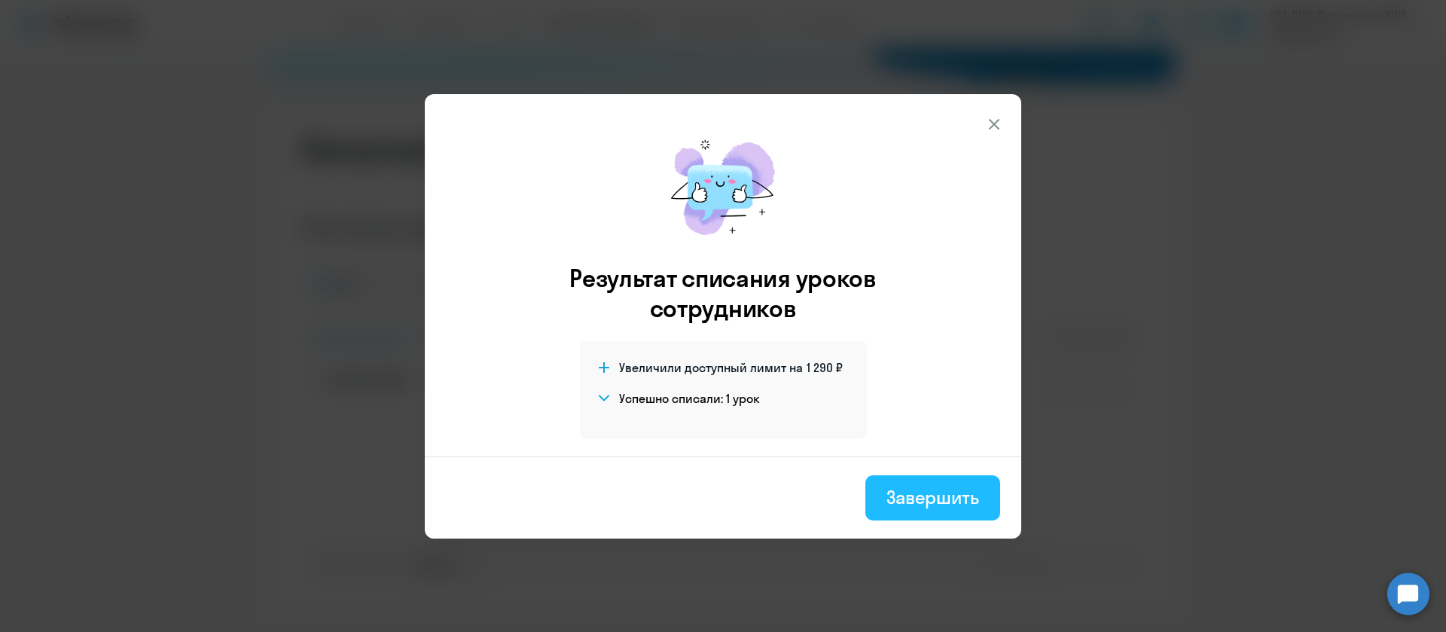
click at [959, 508] on button "Завершить" at bounding box center [932, 497] width 135 height 45
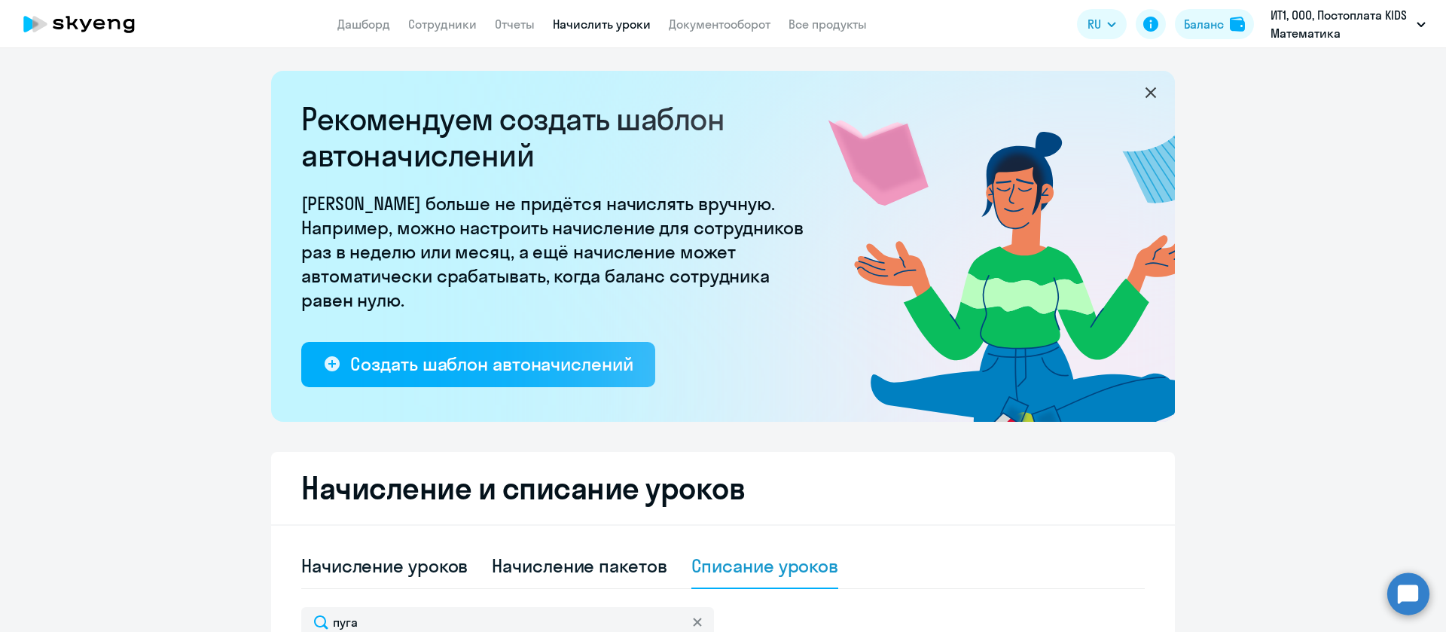
scroll to position [226, 0]
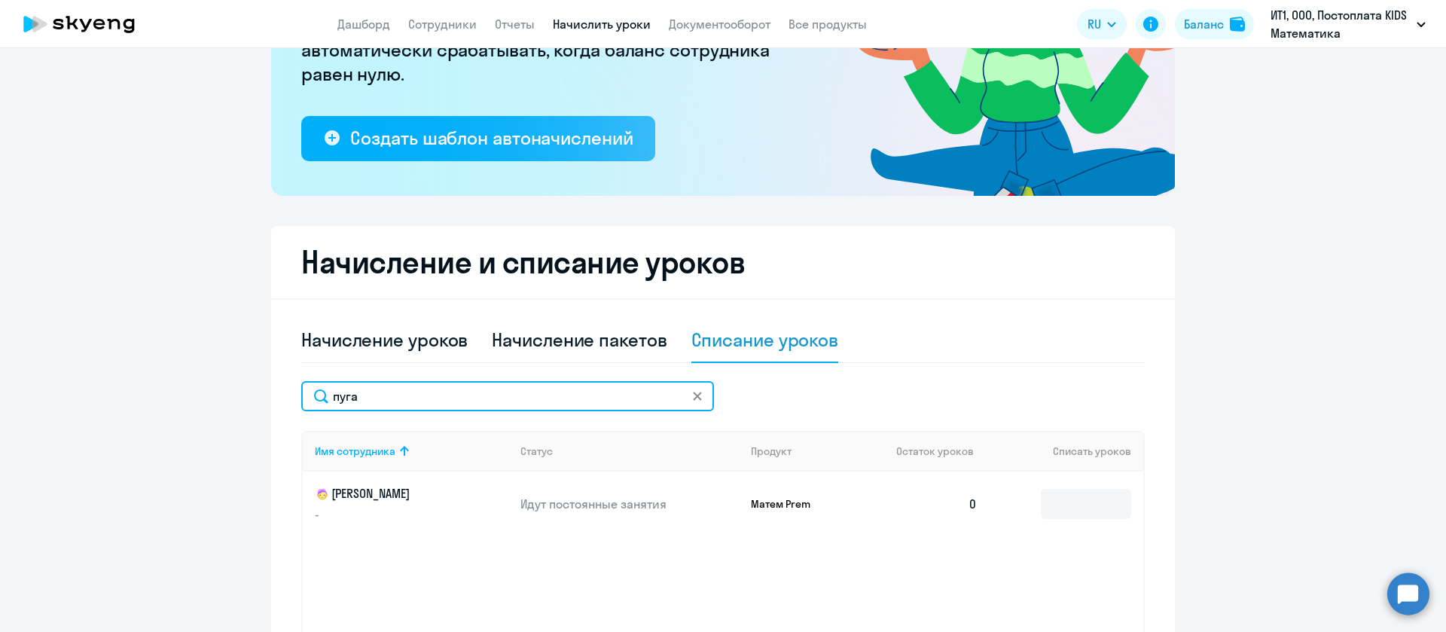
click at [474, 407] on input "пуга" at bounding box center [507, 396] width 413 height 30
type input "мельн"
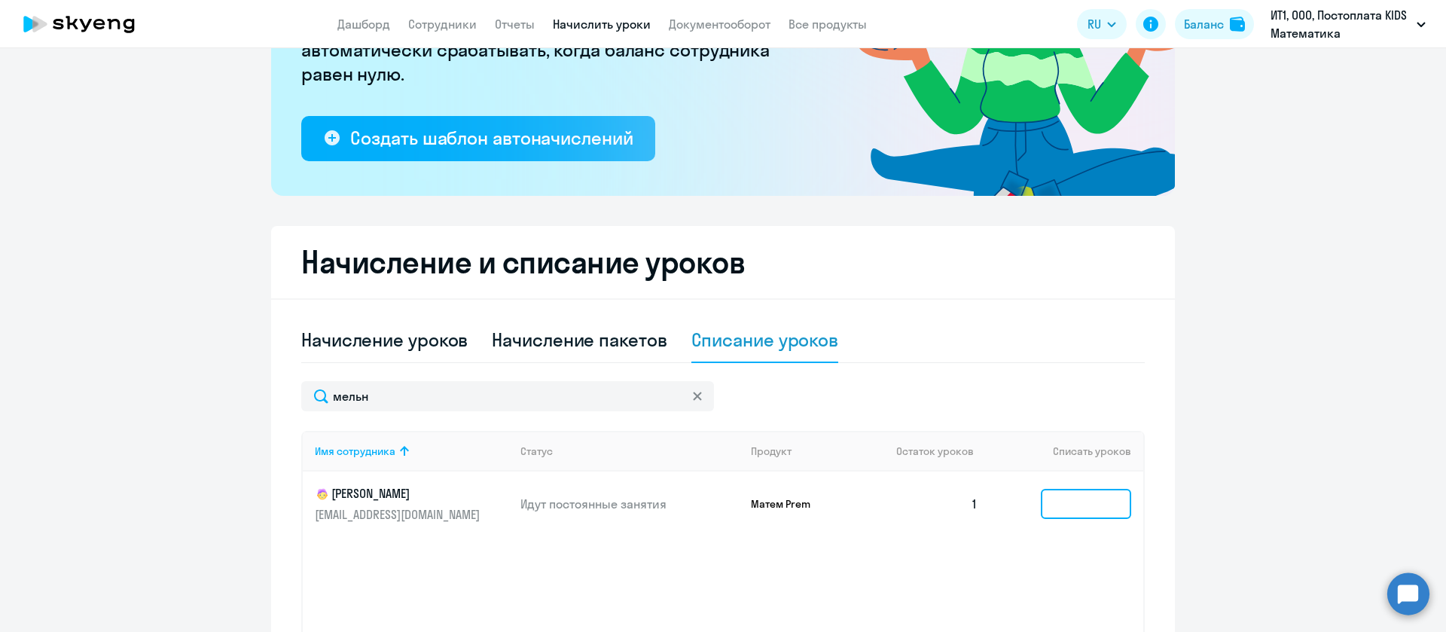
click at [1071, 499] on input at bounding box center [1086, 504] width 90 height 30
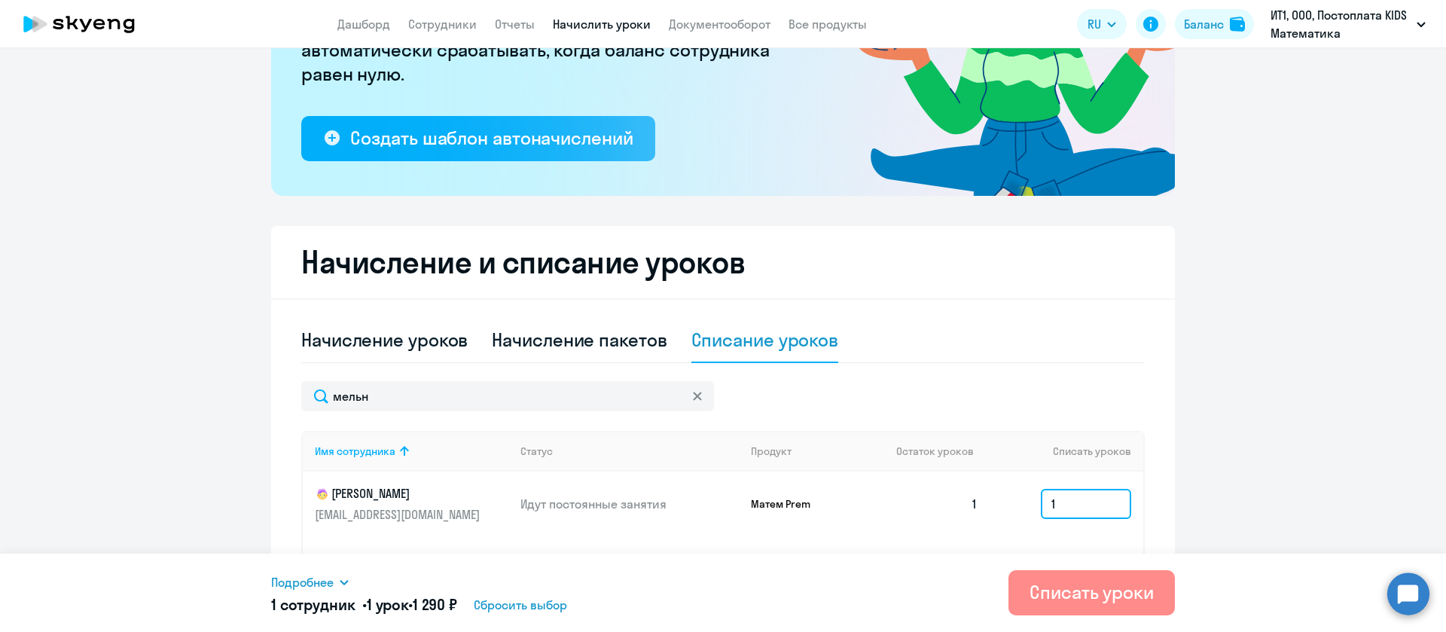
type input "1"
click at [1075, 593] on div "Списать уроки" at bounding box center [1091, 592] width 124 height 24
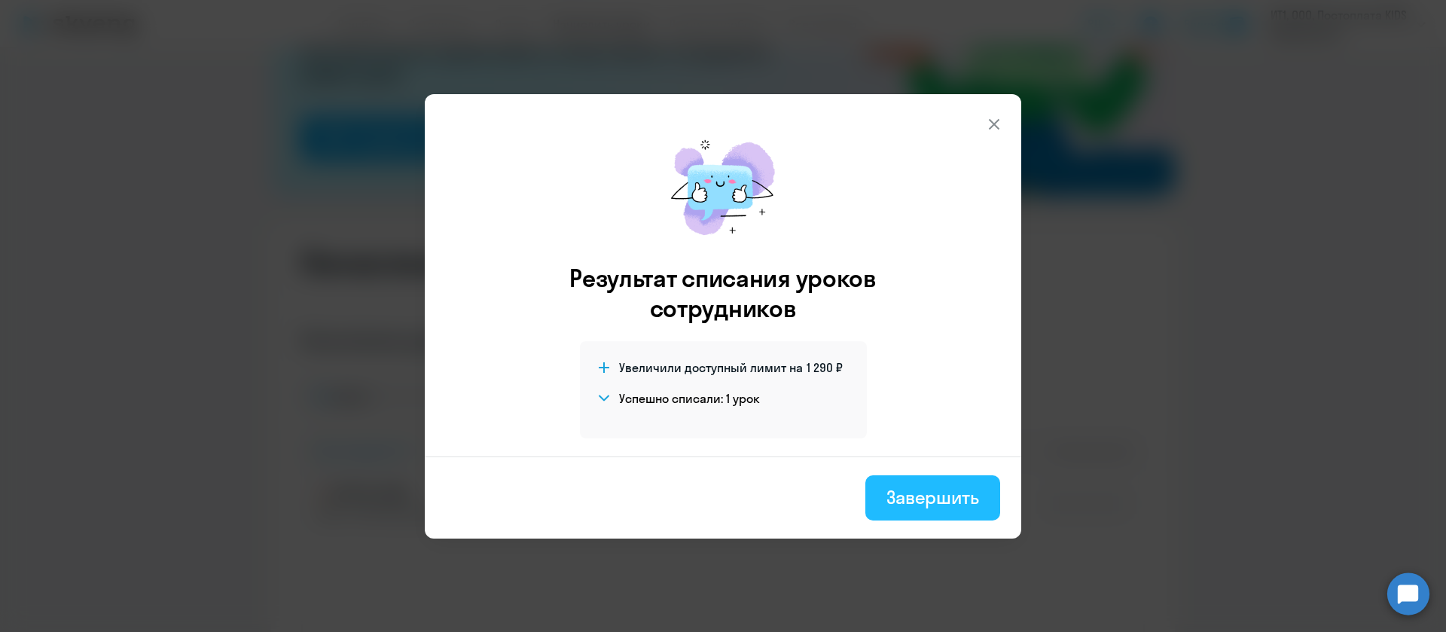
click at [913, 499] on div "Завершить" at bounding box center [932, 497] width 93 height 24
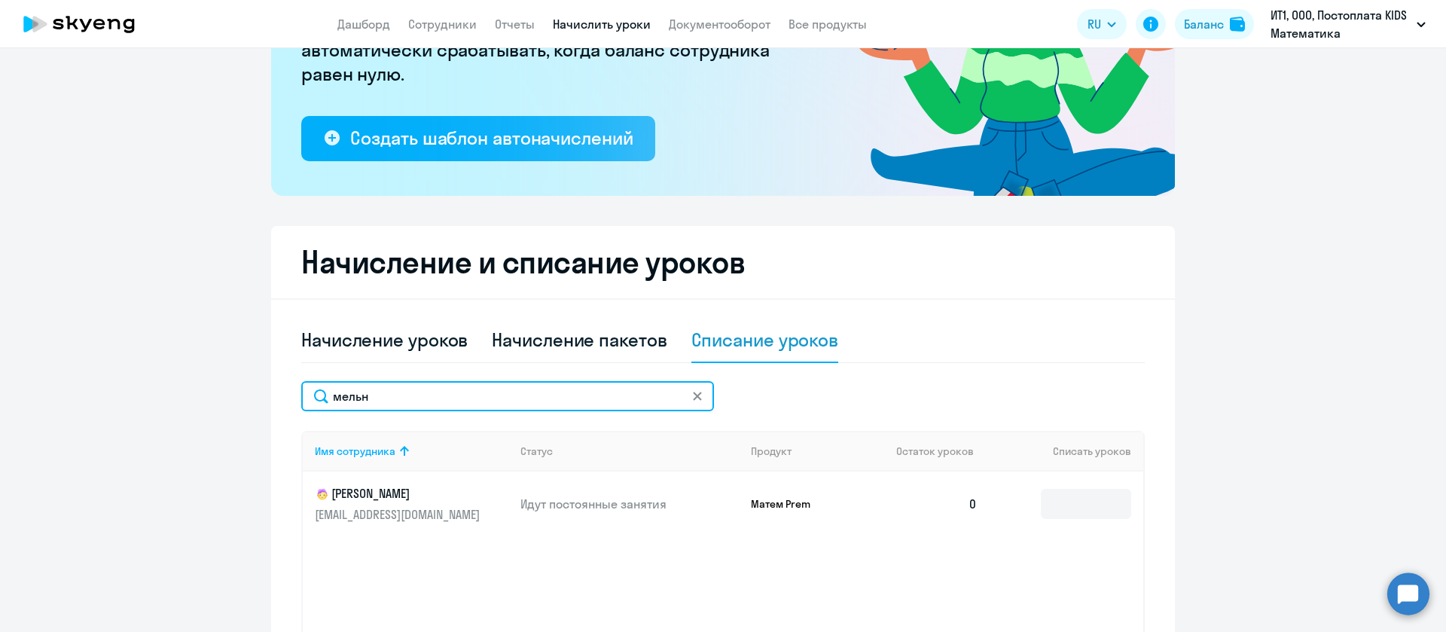
click at [643, 402] on input "мельн" at bounding box center [507, 396] width 413 height 30
type input "караб"
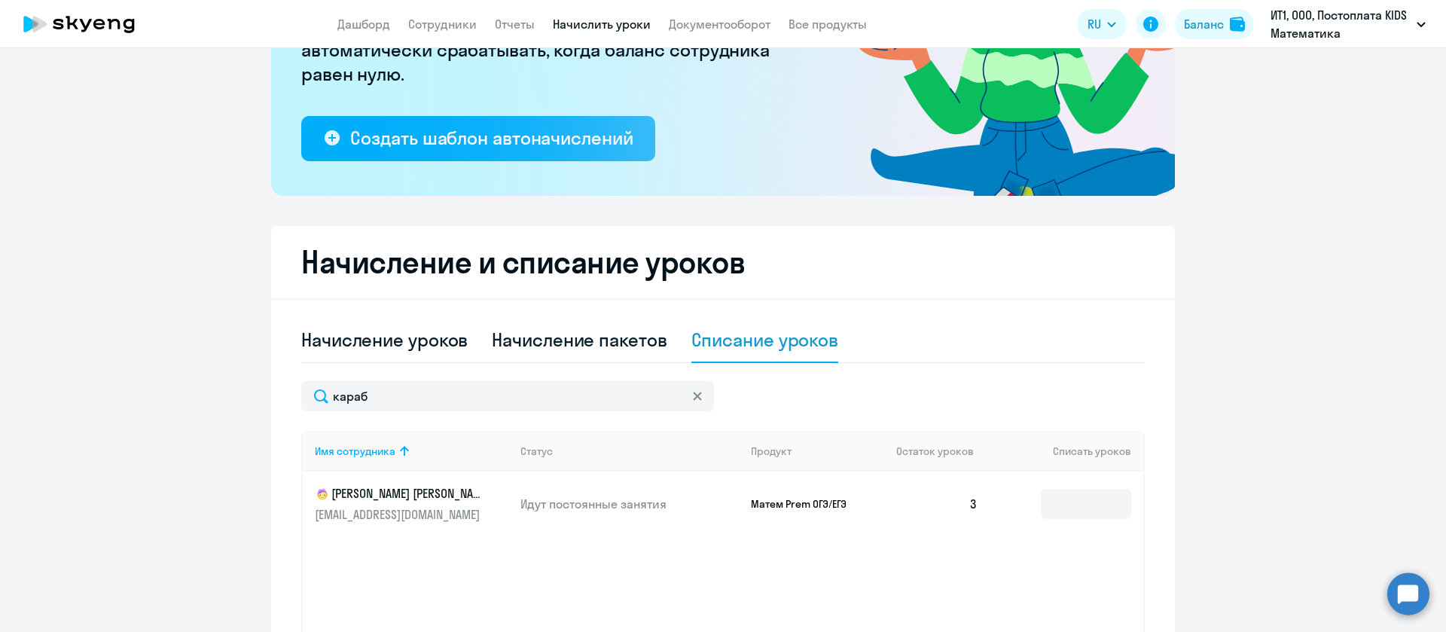
click at [1066, 521] on td at bounding box center [1067, 503] width 154 height 65
click at [1067, 514] on input at bounding box center [1086, 504] width 90 height 30
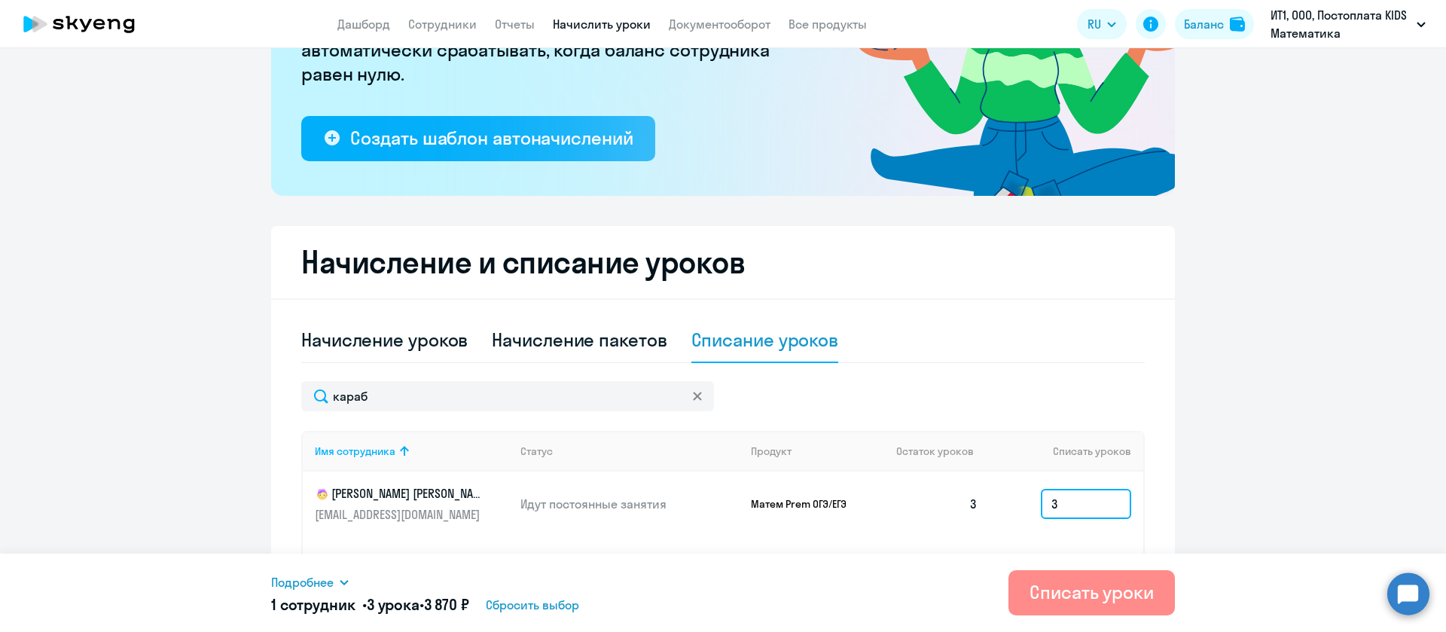
type input "3"
click at [1065, 584] on div "Списать уроки" at bounding box center [1091, 592] width 124 height 24
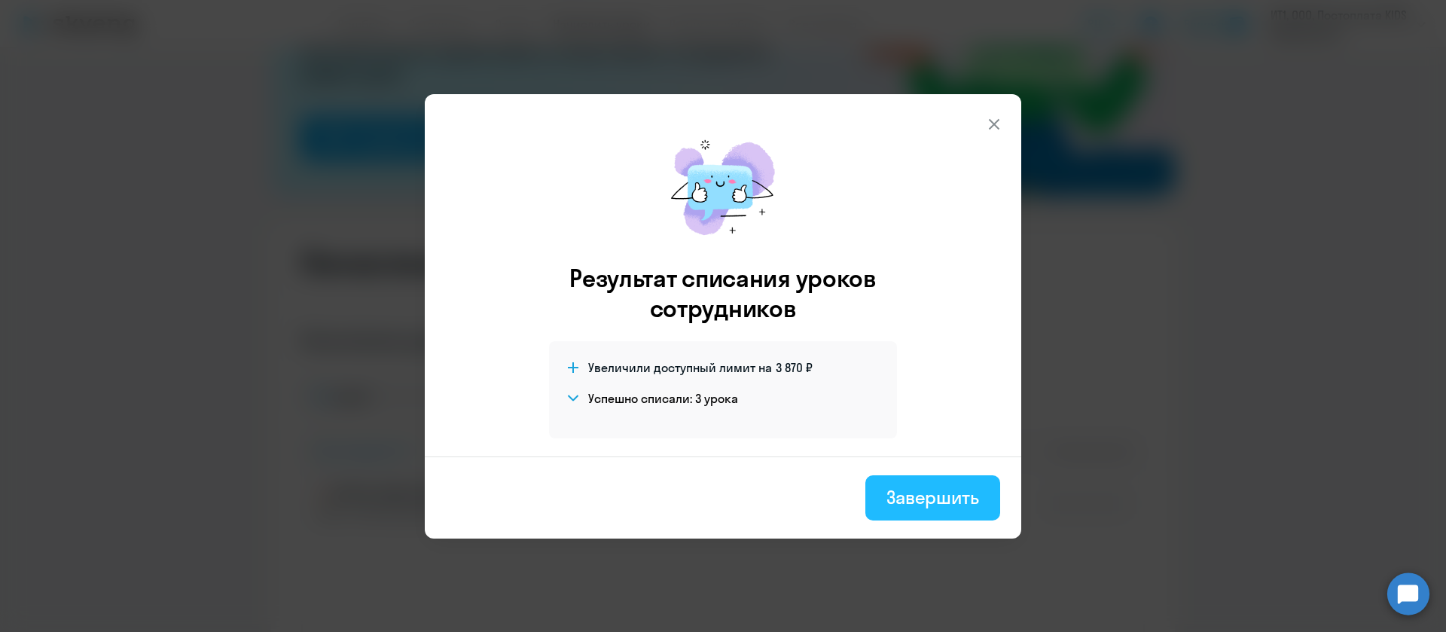
click at [884, 486] on button "Завершить" at bounding box center [932, 497] width 135 height 45
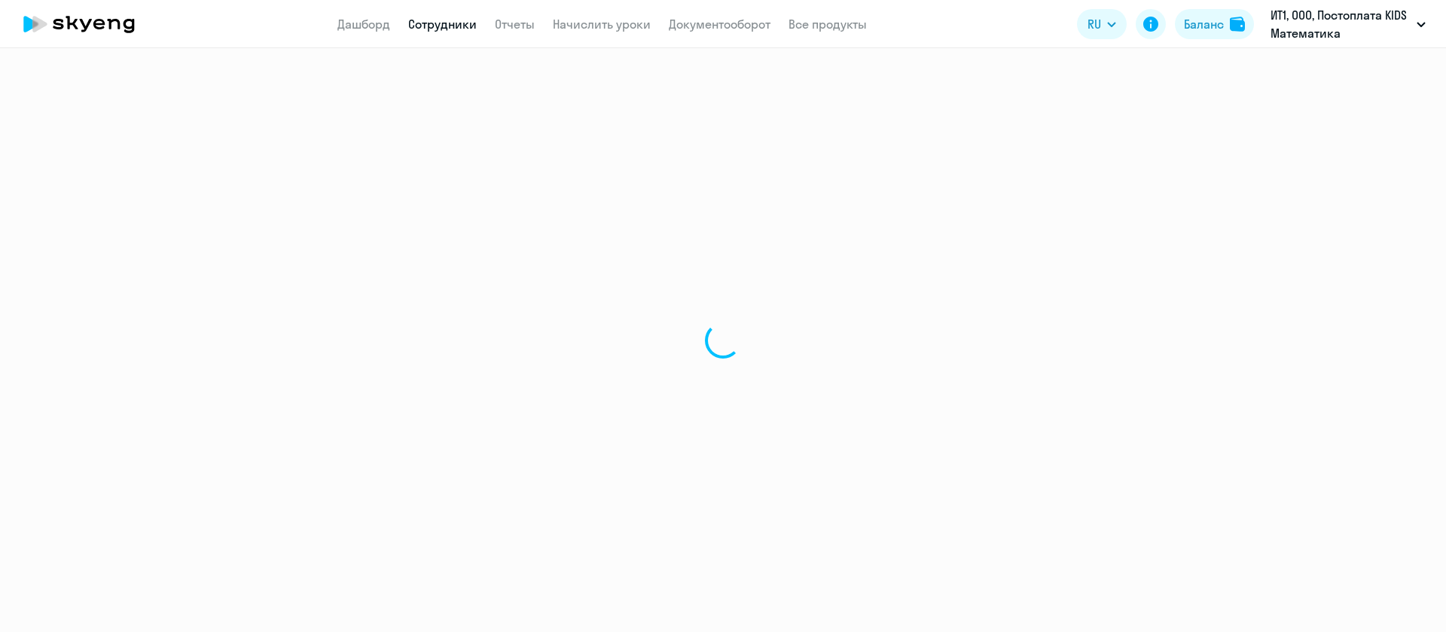
select select "math"
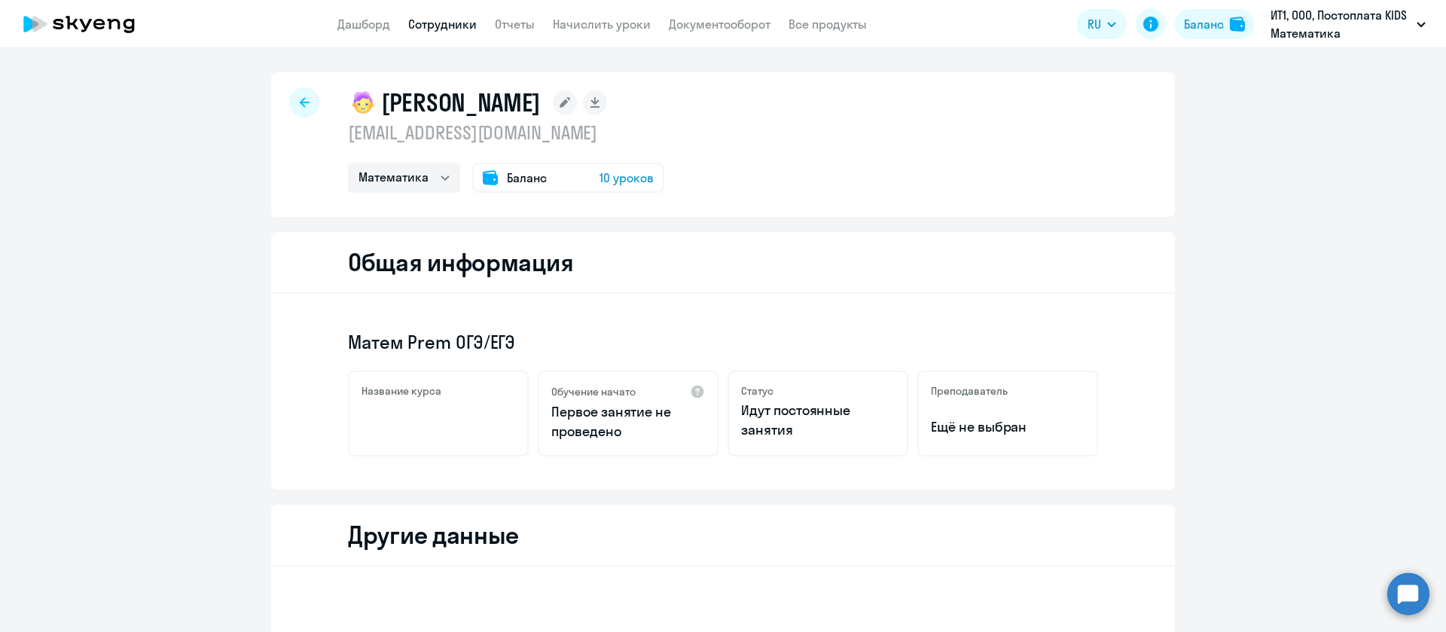
click at [563, 131] on p "[EMAIL_ADDRESS][DOMAIN_NAME]" at bounding box center [506, 132] width 316 height 24
copy p "[EMAIL_ADDRESS][DOMAIN_NAME]"
